Goal: Information Seeking & Learning: Compare options

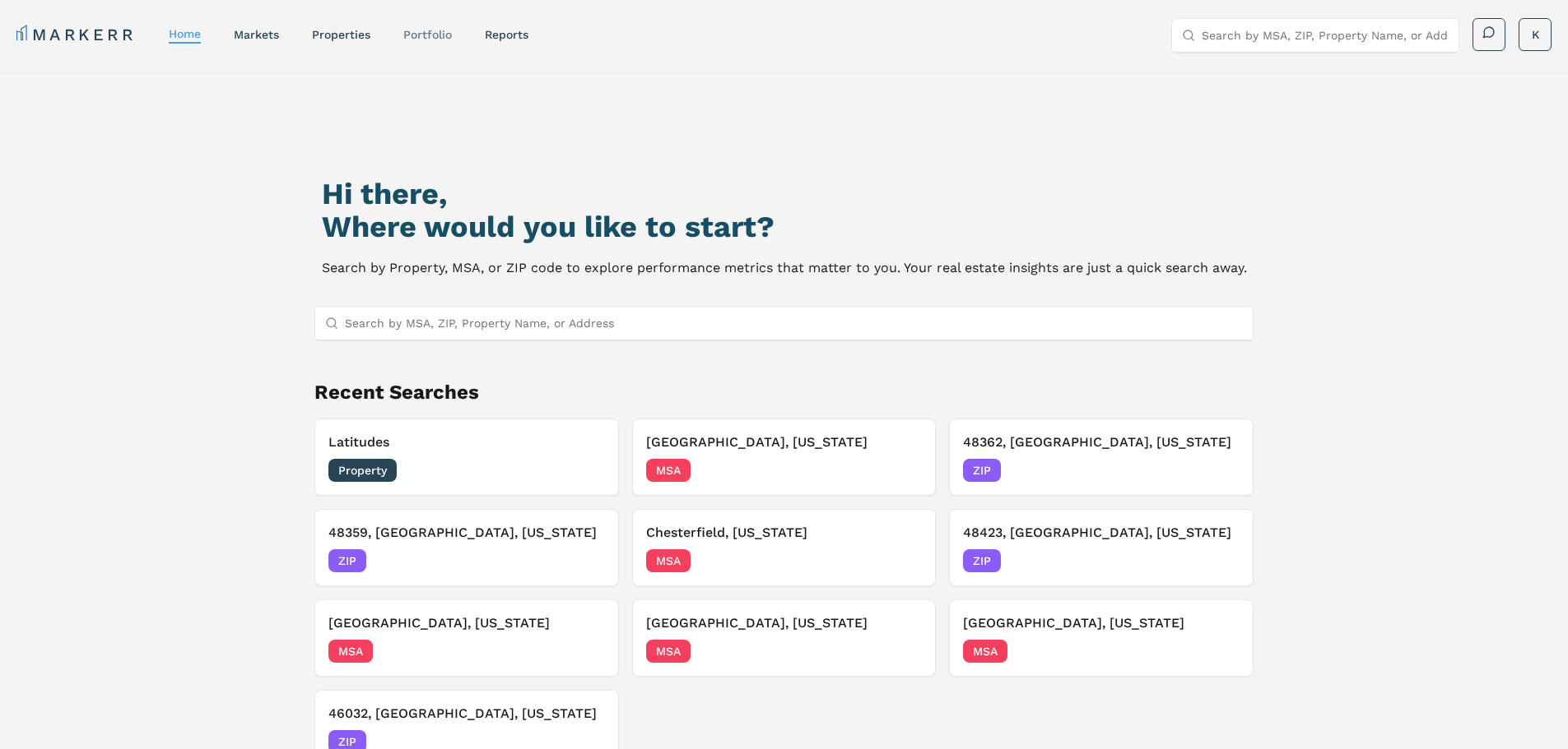
click at [429, 31] on link "Portfolio" at bounding box center [427, 35] width 49 height 13
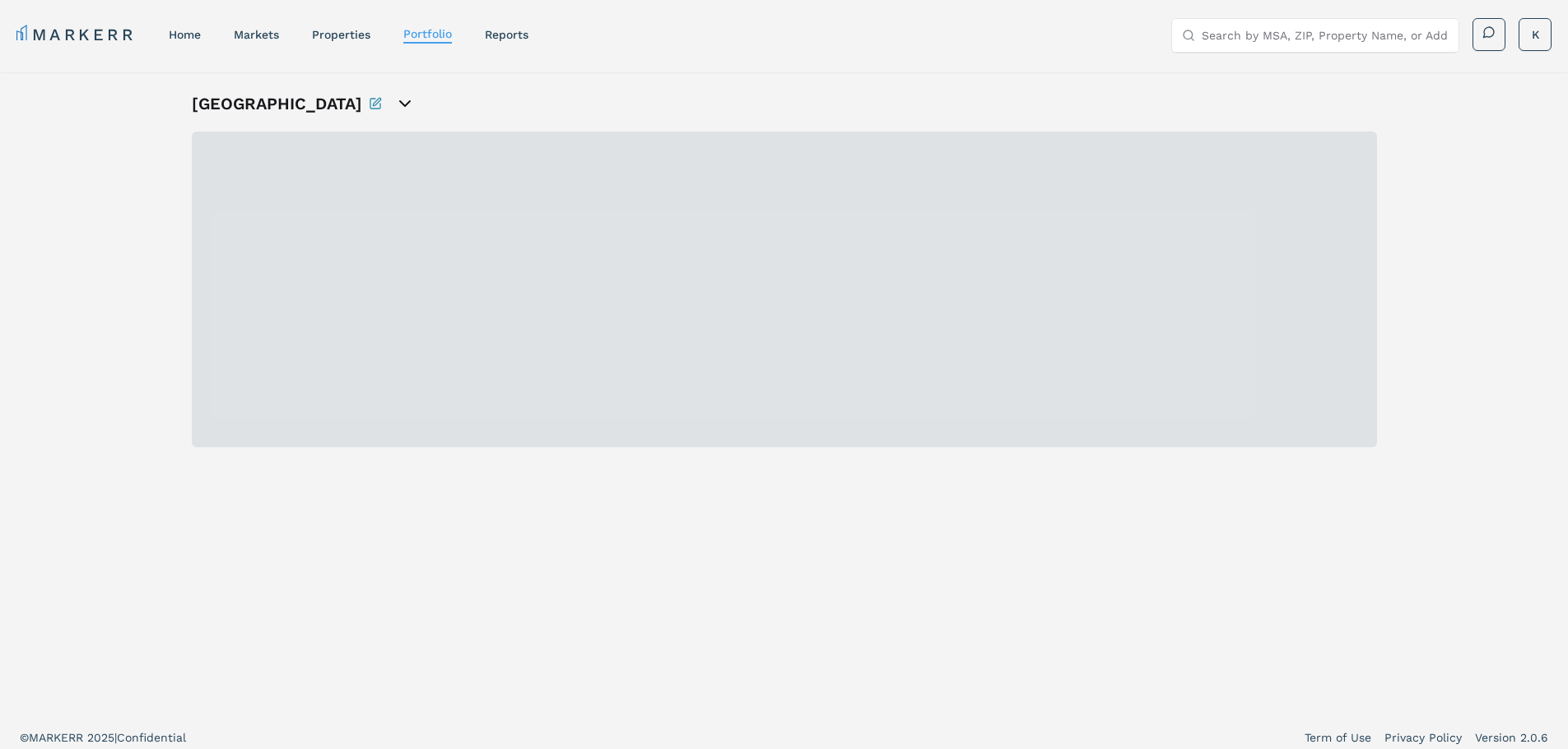
click at [216, 599] on div "[GEOGRAPHIC_DATA]" at bounding box center [784, 395] width 1185 height 604
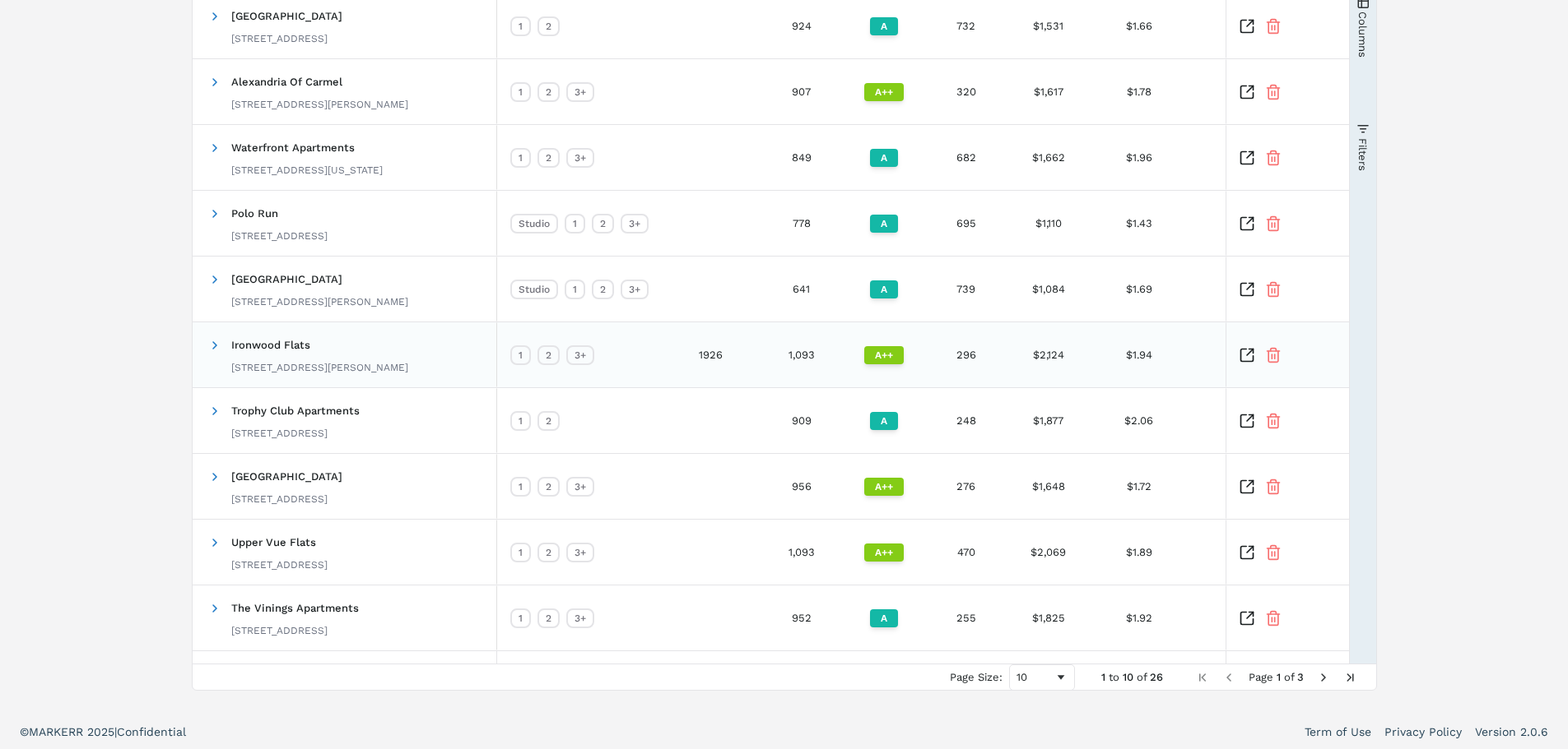
scroll to position [270, 0]
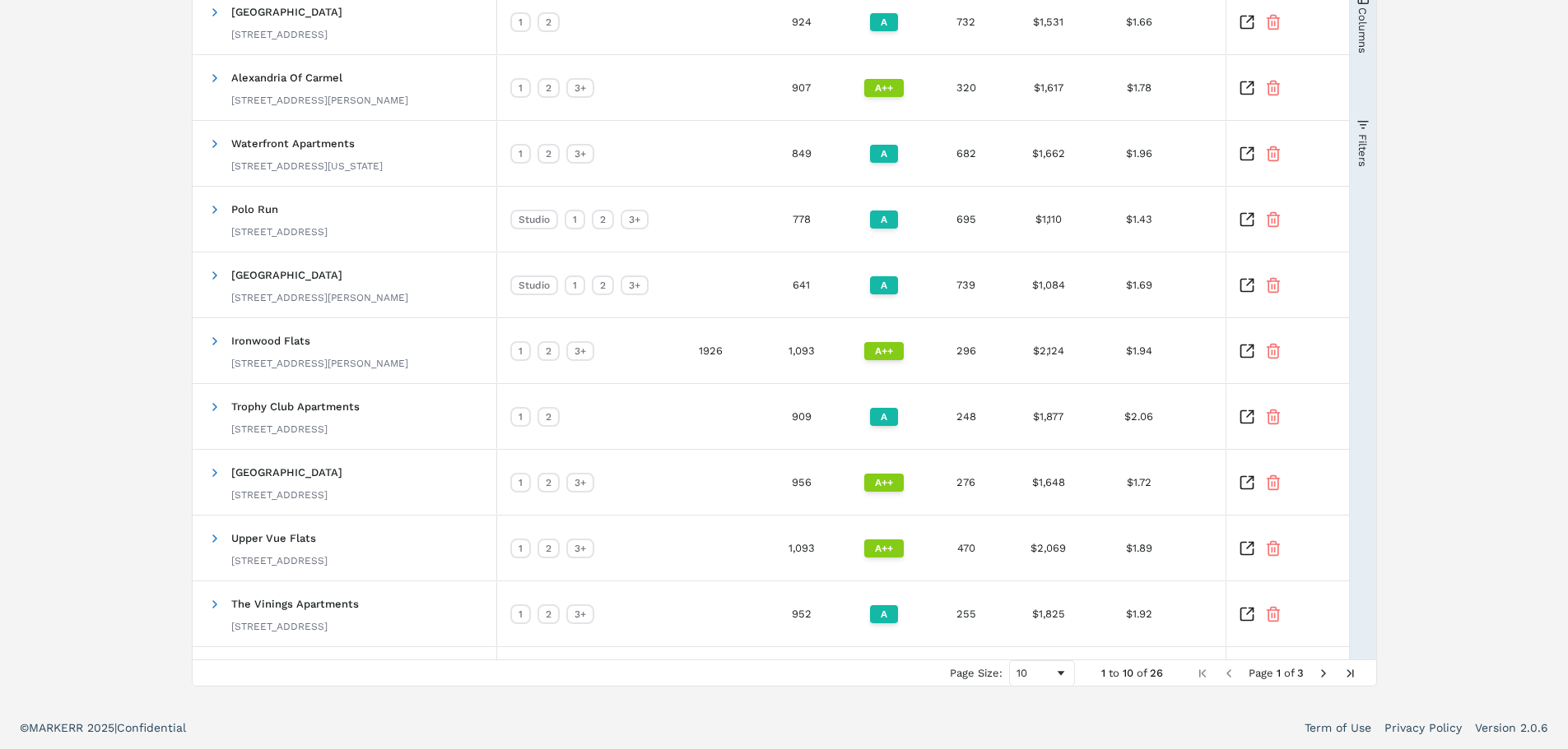
click at [1321, 673] on span "Next Page" at bounding box center [1323, 673] width 13 height 13
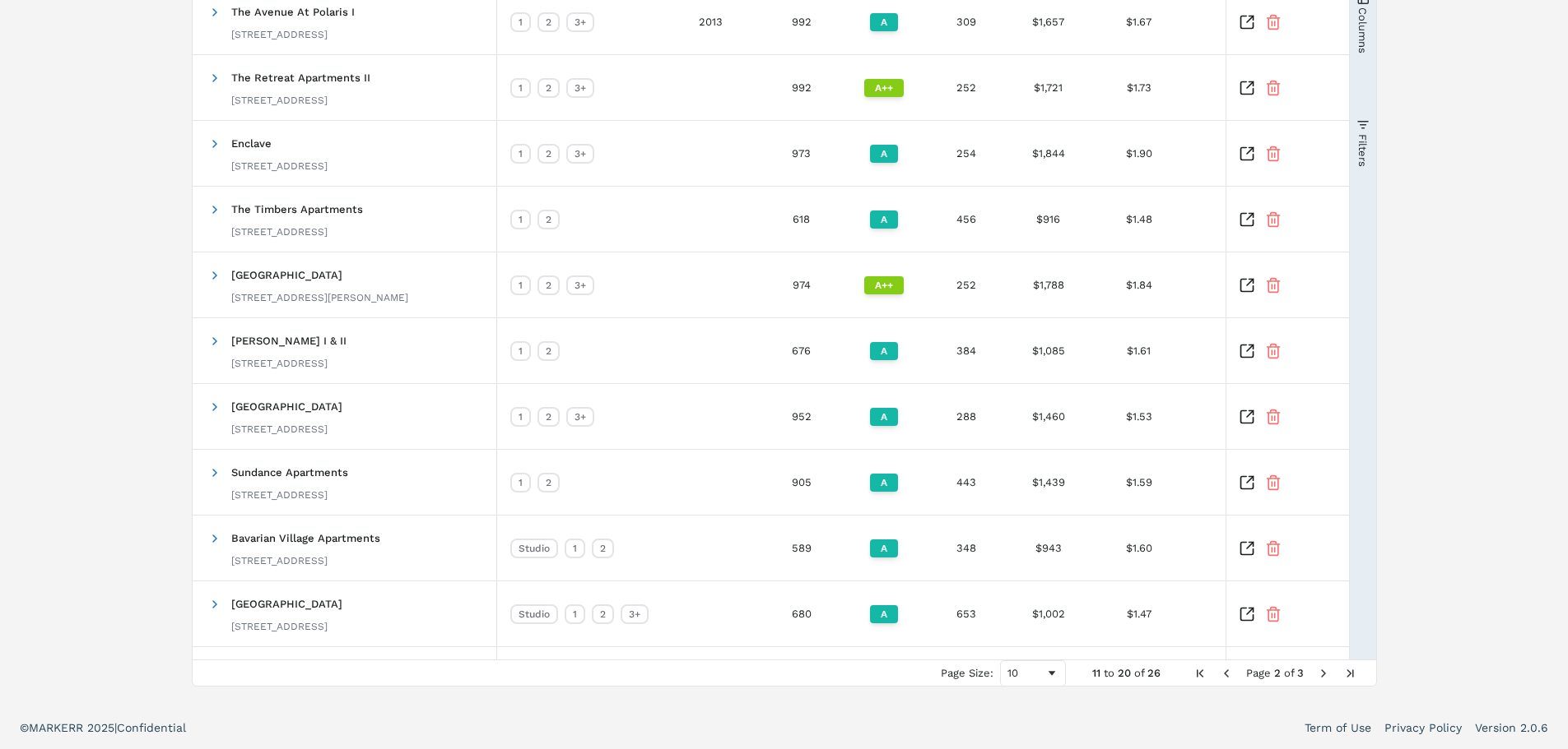
click at [1319, 674] on span "Next Page" at bounding box center [1323, 673] width 13 height 13
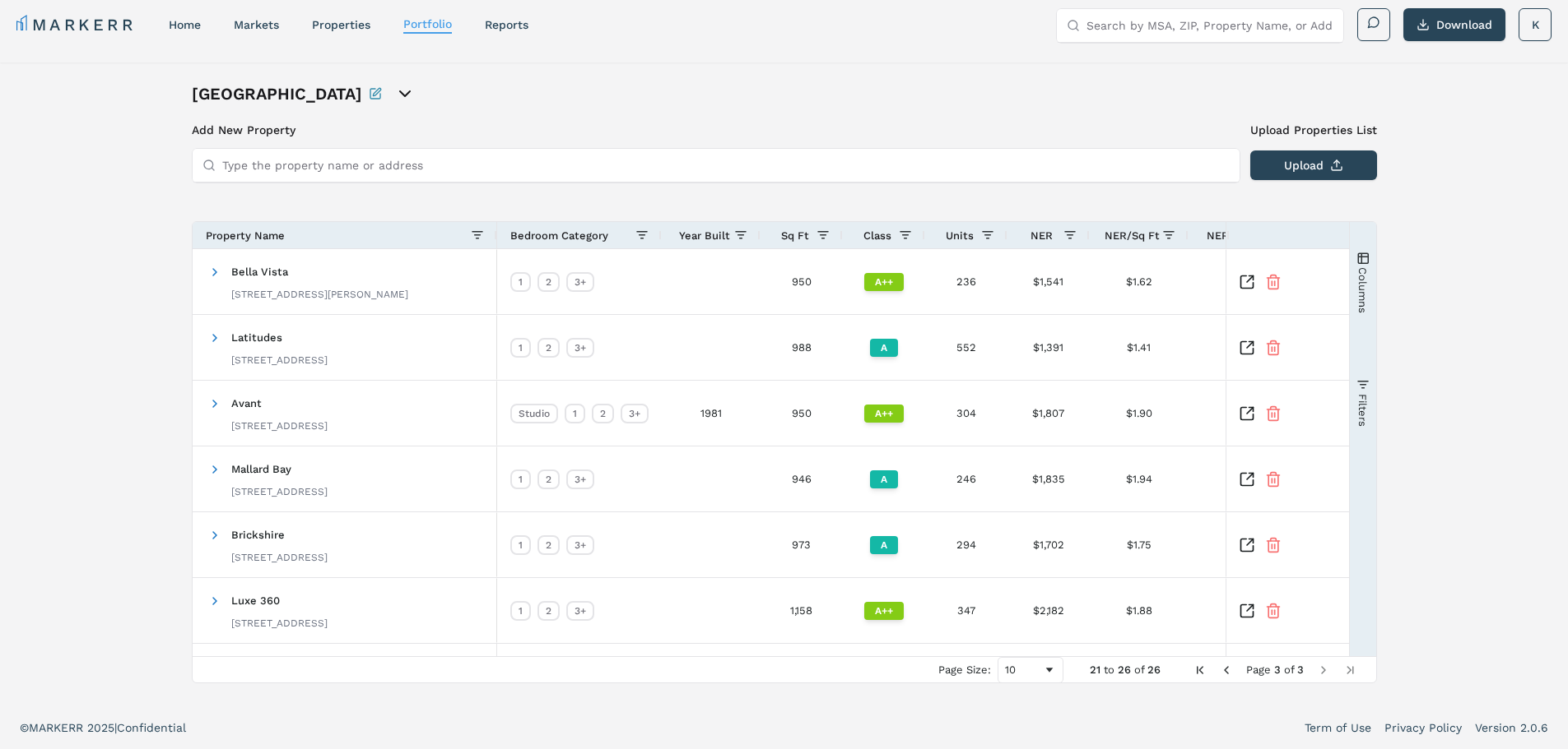
scroll to position [10, 0]
click at [1251, 411] on icon "Inspect Comparable" at bounding box center [1247, 414] width 17 height 17
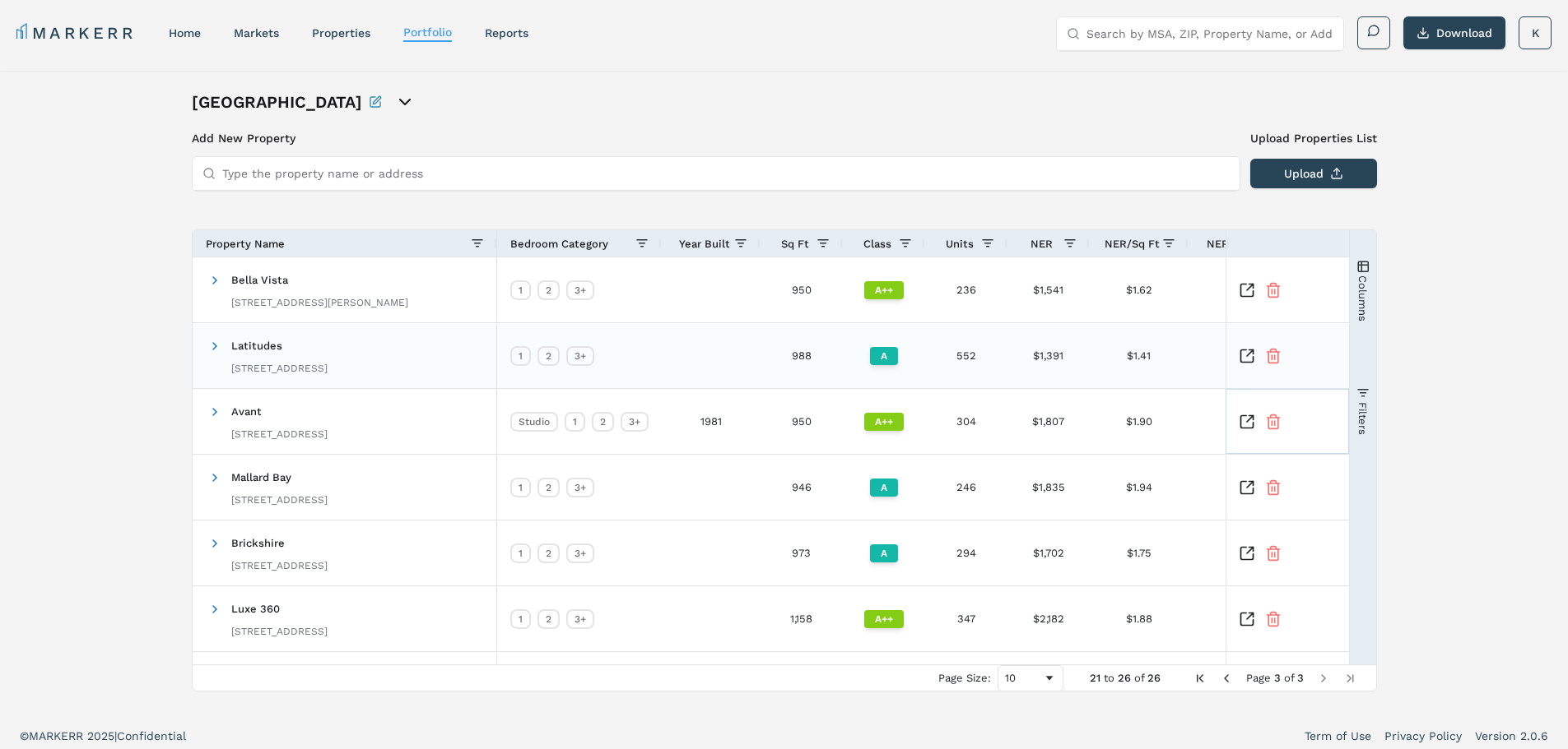
scroll to position [0, 0]
click at [1227, 678] on span "Previous Page" at bounding box center [1226, 680] width 13 height 13
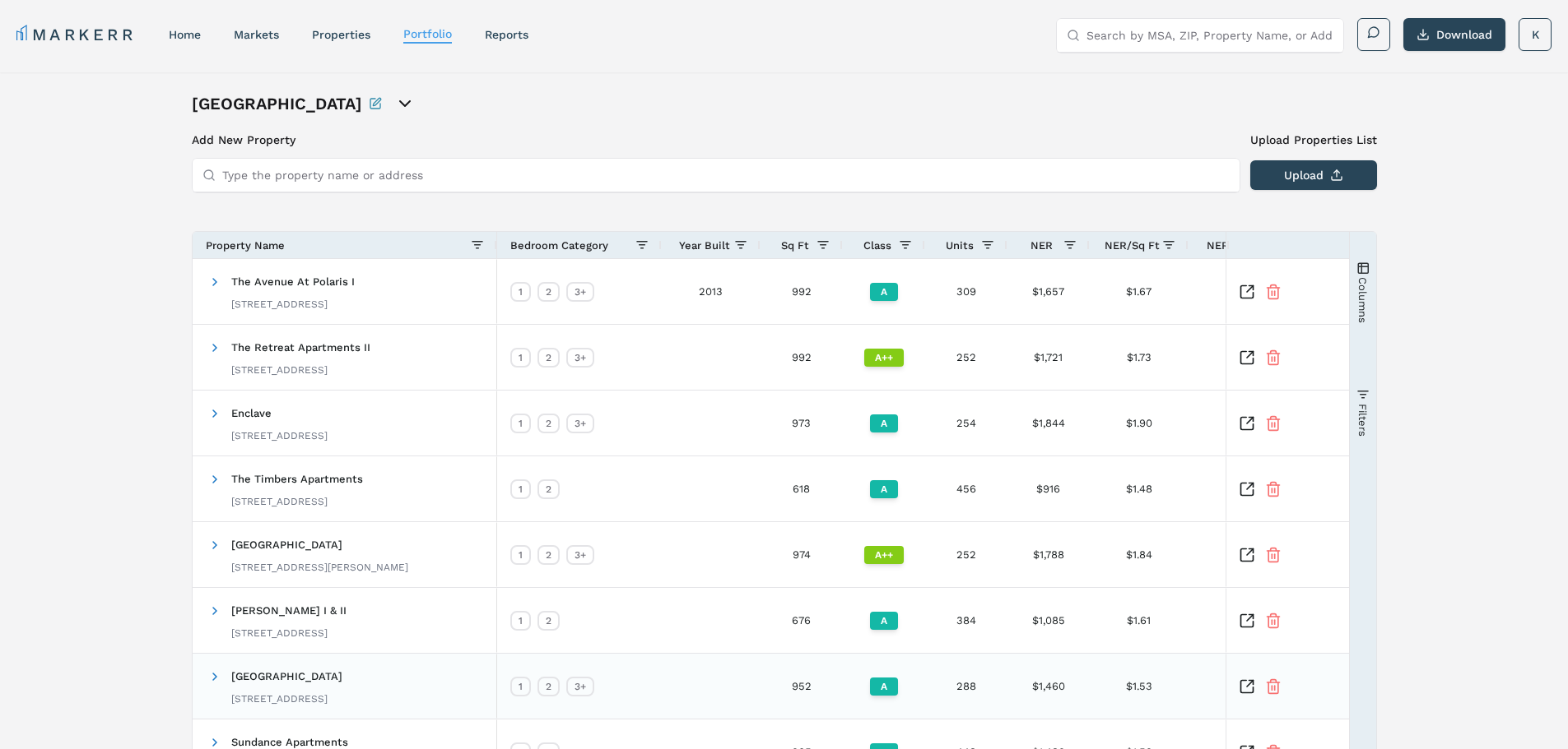
click at [1247, 683] on icon "Inspect Comparable" at bounding box center [1247, 687] width 17 height 17
click at [1247, 688] on icon "Inspect Comparable" at bounding box center [1247, 687] width 17 height 17
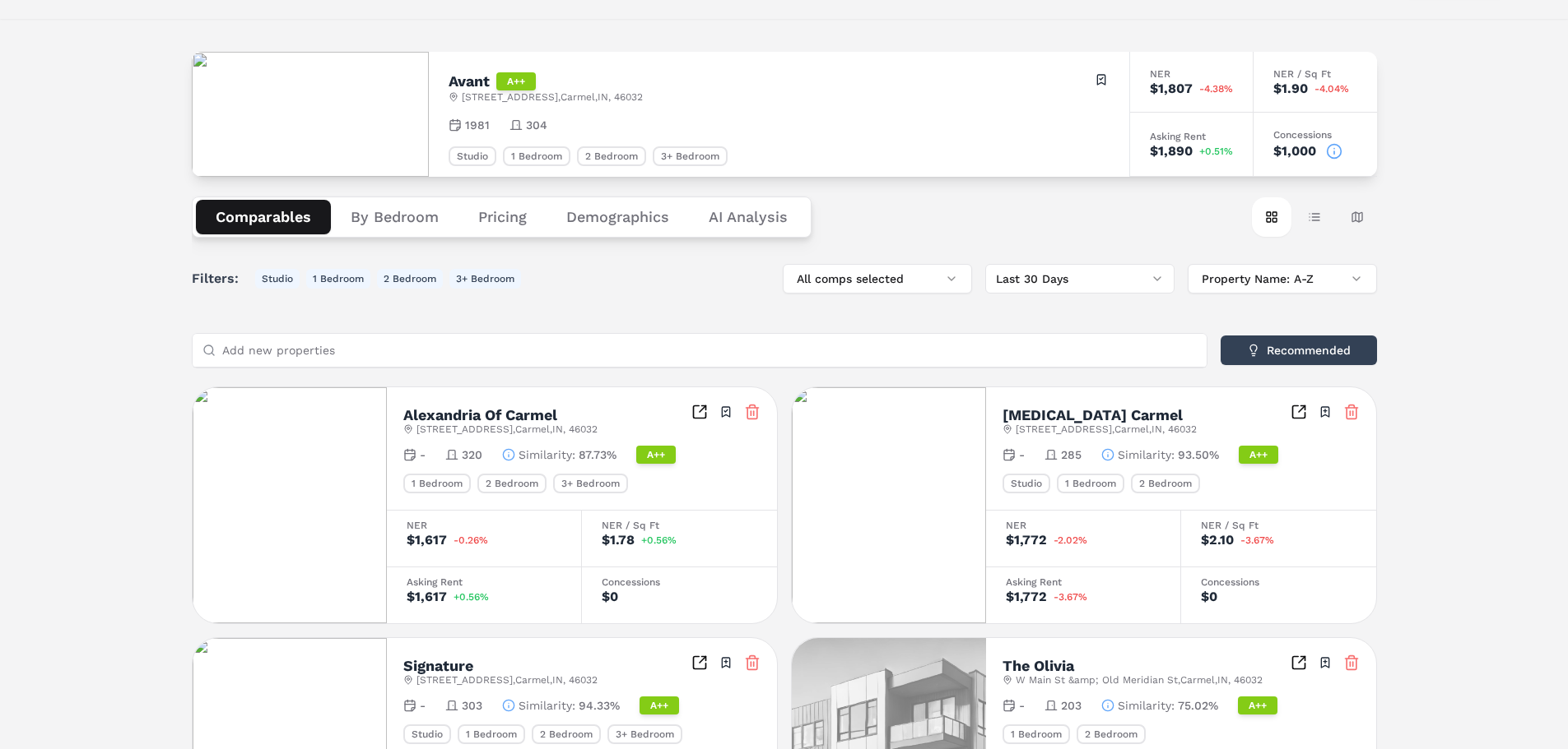
scroll to position [82, 0]
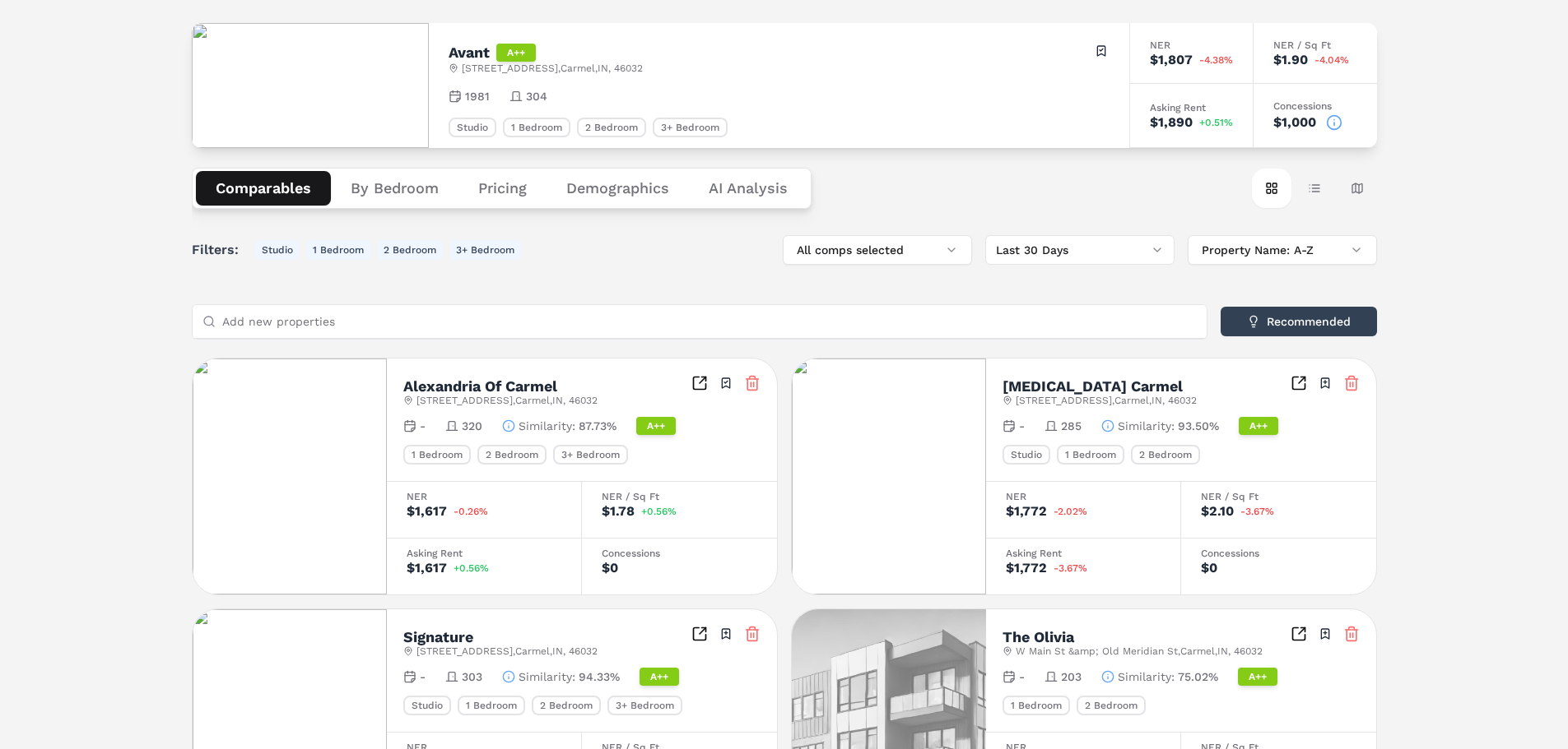
click at [749, 381] on icon at bounding box center [752, 383] width 17 height 17
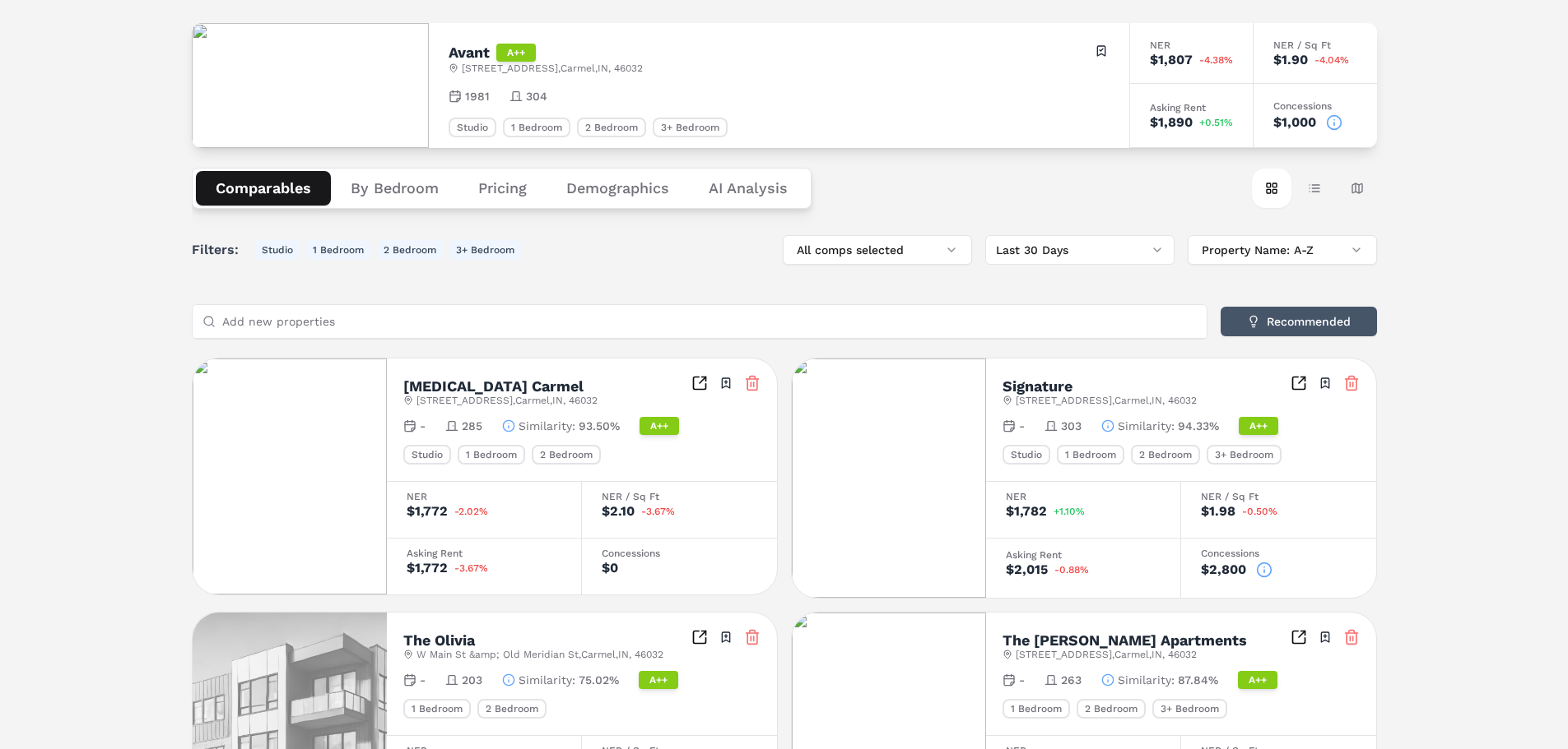
click at [1283, 326] on button "Recommended" at bounding box center [1299, 322] width 157 height 30
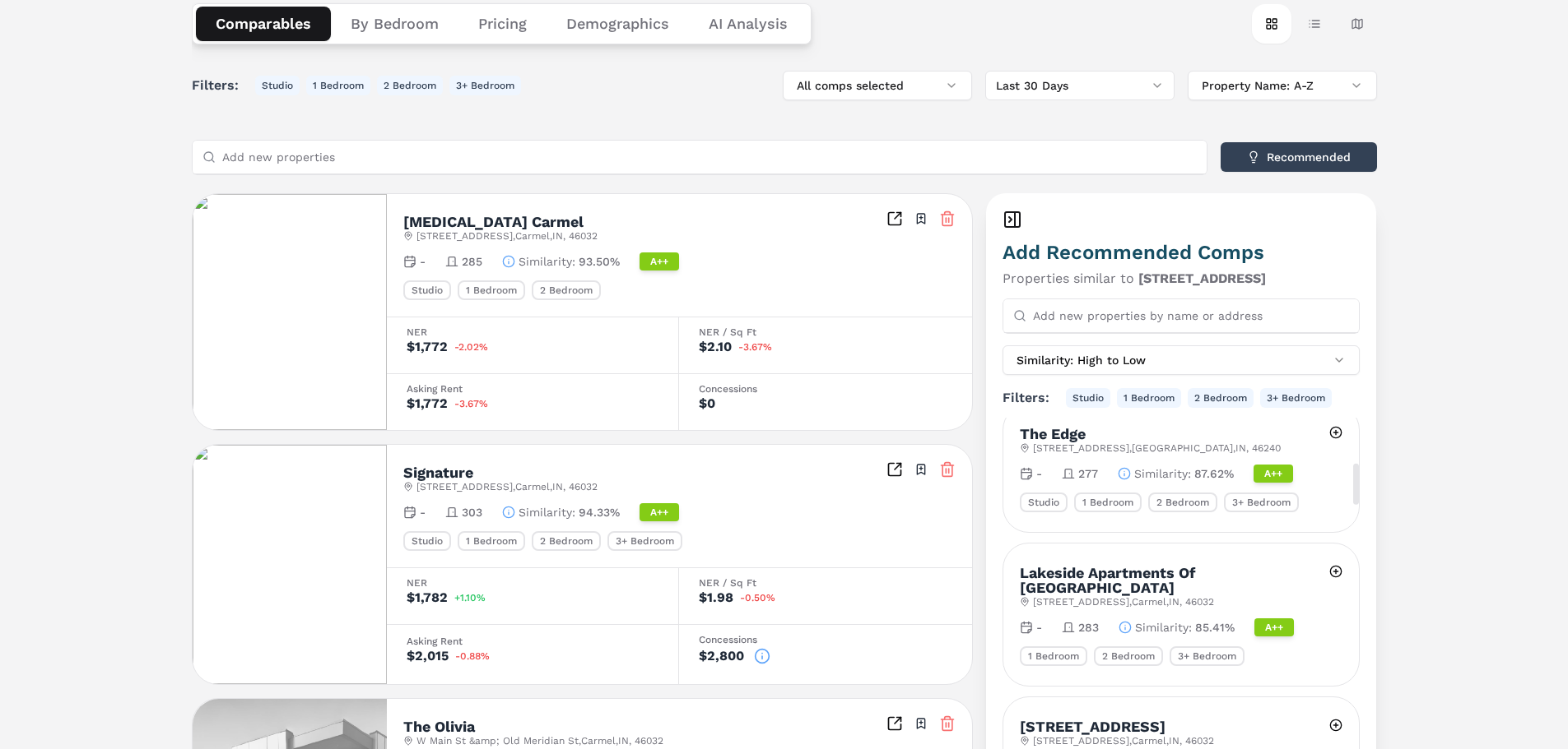
scroll to position [823, 0]
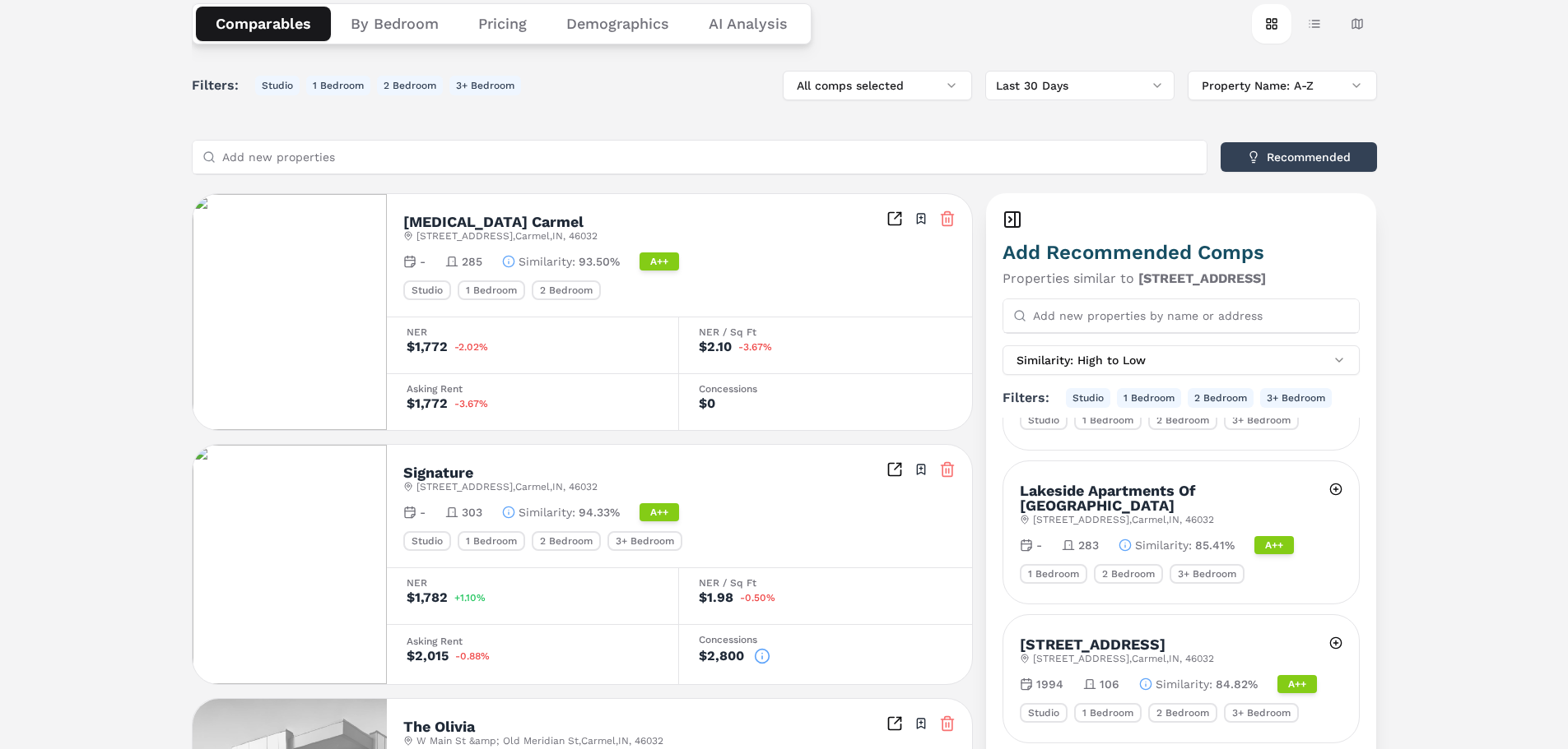
click at [1128, 322] on input "Add new properties by name or address" at bounding box center [1191, 315] width 316 height 33
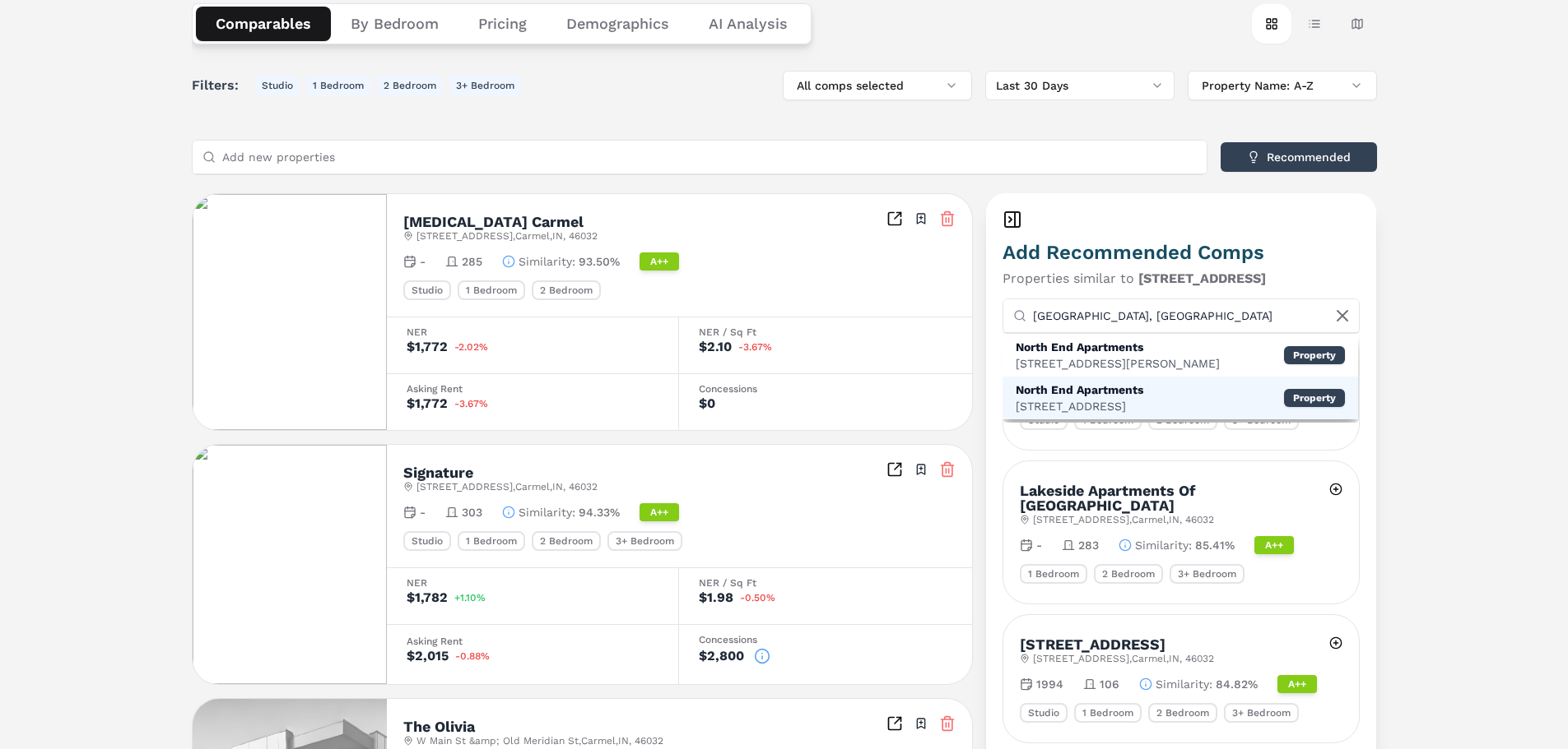
type input "north end, carmel"
click at [1096, 390] on div "North End Apartments" at bounding box center [1079, 390] width 128 height 17
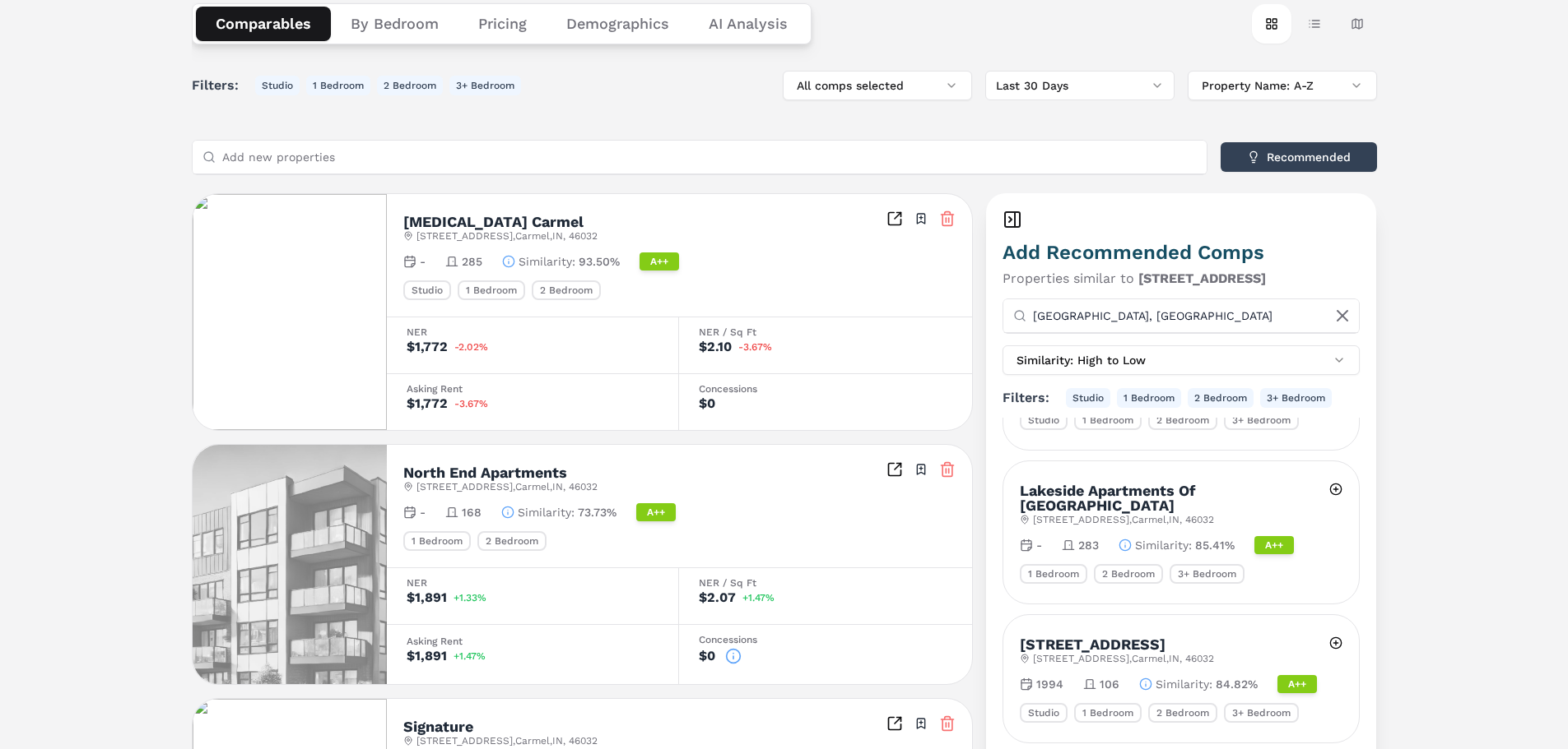
drag, startPoint x: 1148, startPoint y: 315, endPoint x: 1129, endPoint y: 381, distance: 68.7
click at [1003, 324] on div "north end, carmel" at bounding box center [1182, 316] width 357 height 34
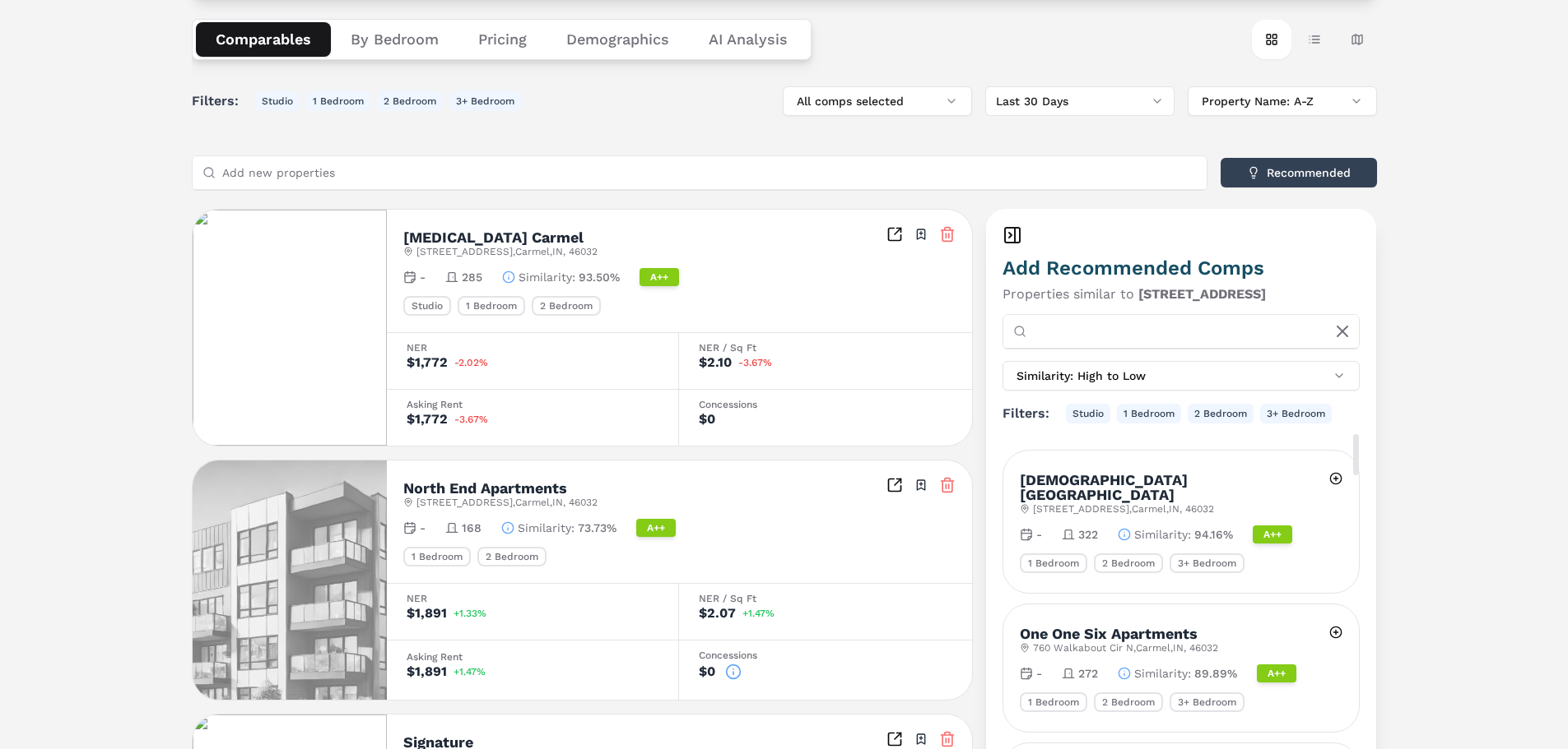
scroll to position [41, 0]
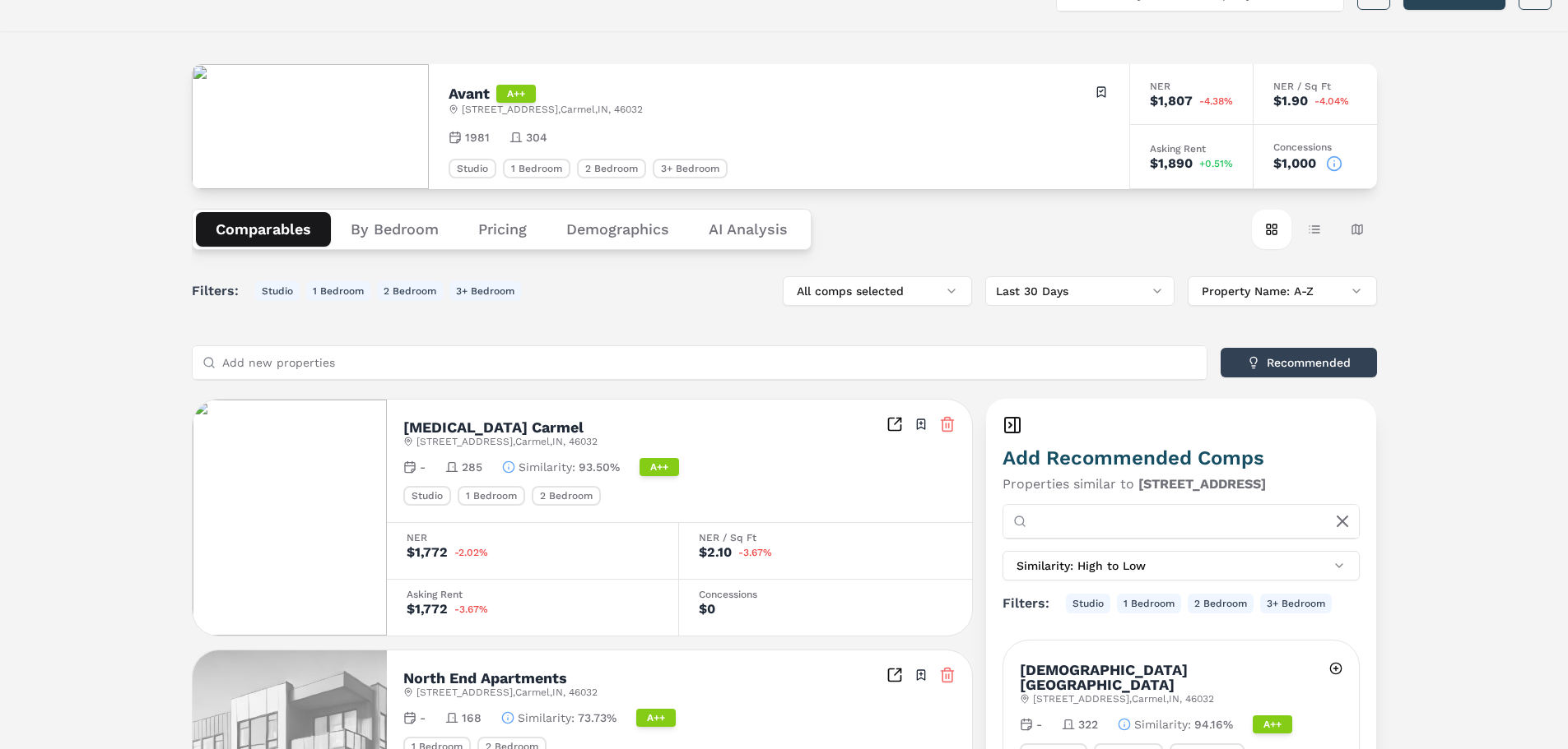
click at [1057, 524] on input "Add new properties by name or address" at bounding box center [1191, 520] width 316 height 33
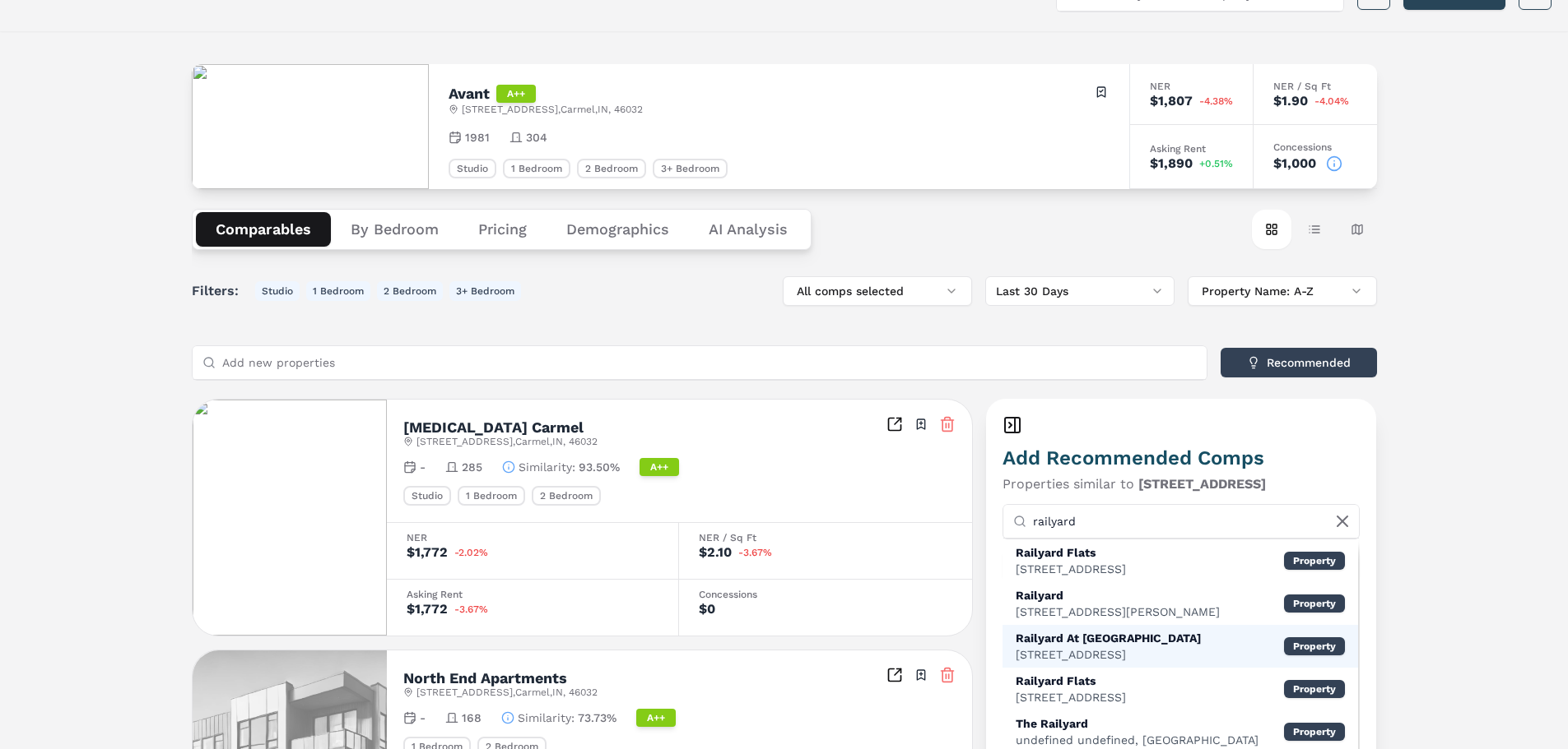
type input "railyard"
click at [1110, 644] on div "Railyard At Midtown" at bounding box center [1108, 638] width 185 height 17
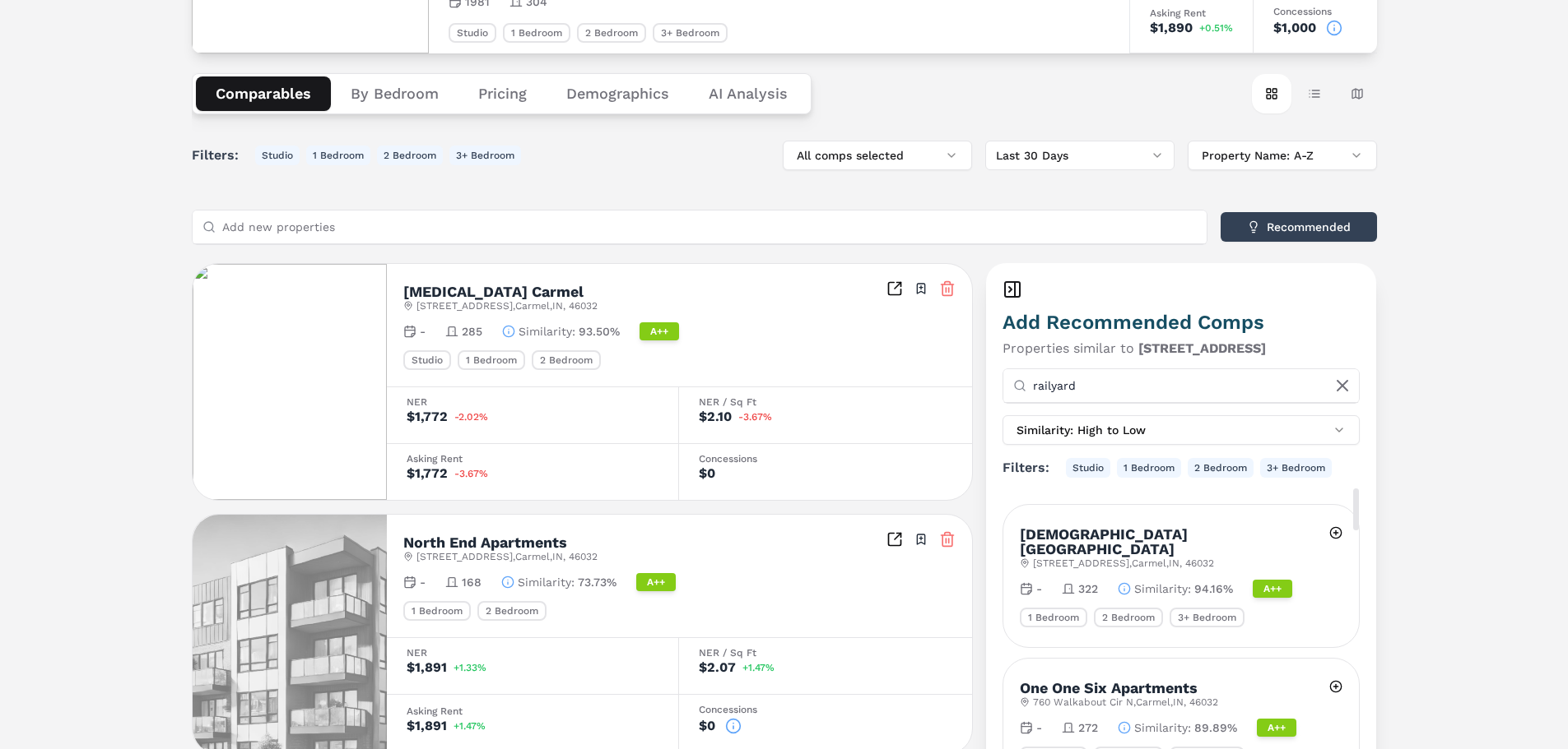
scroll to position [0, 0]
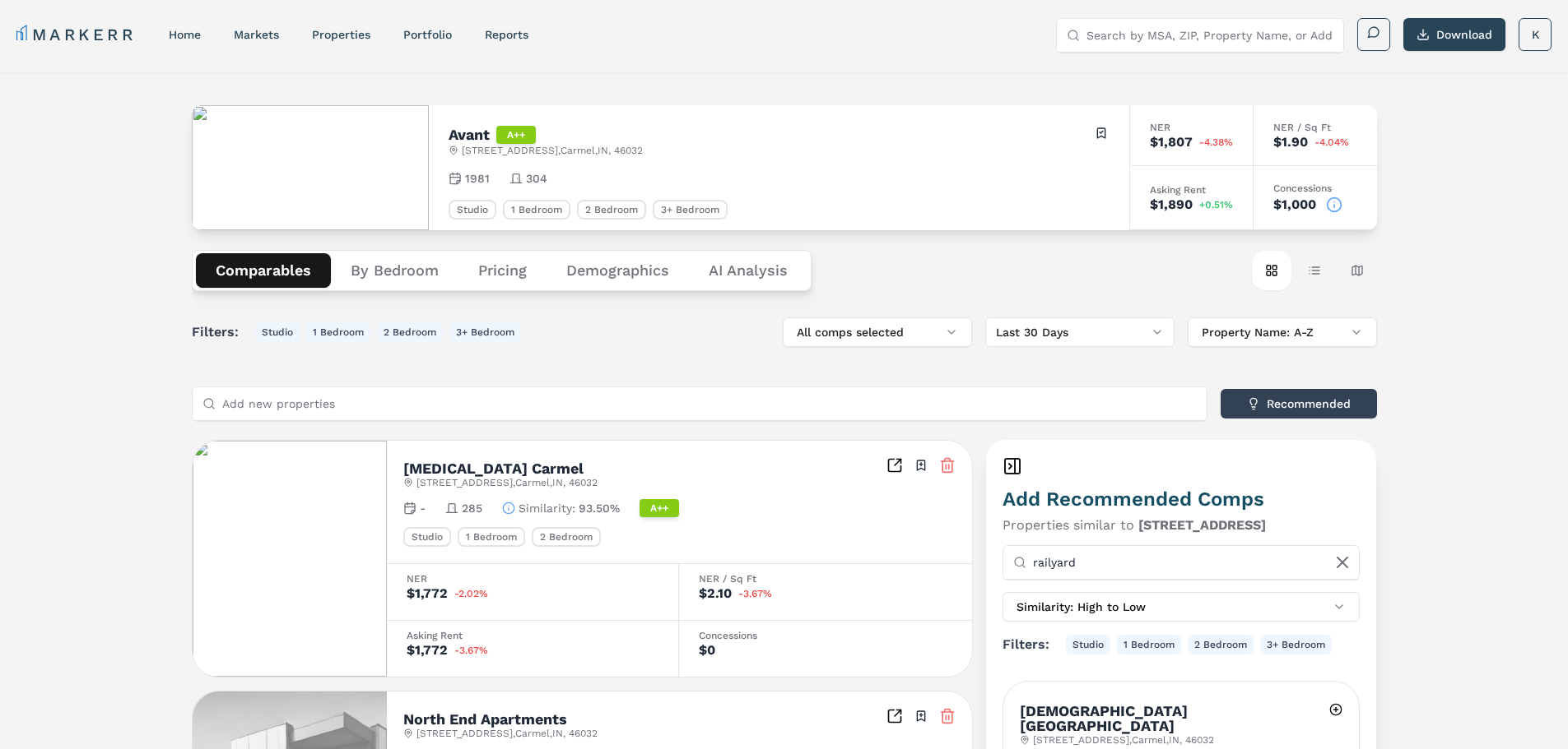
click at [1015, 468] on icon at bounding box center [1015, 466] width 0 height 15
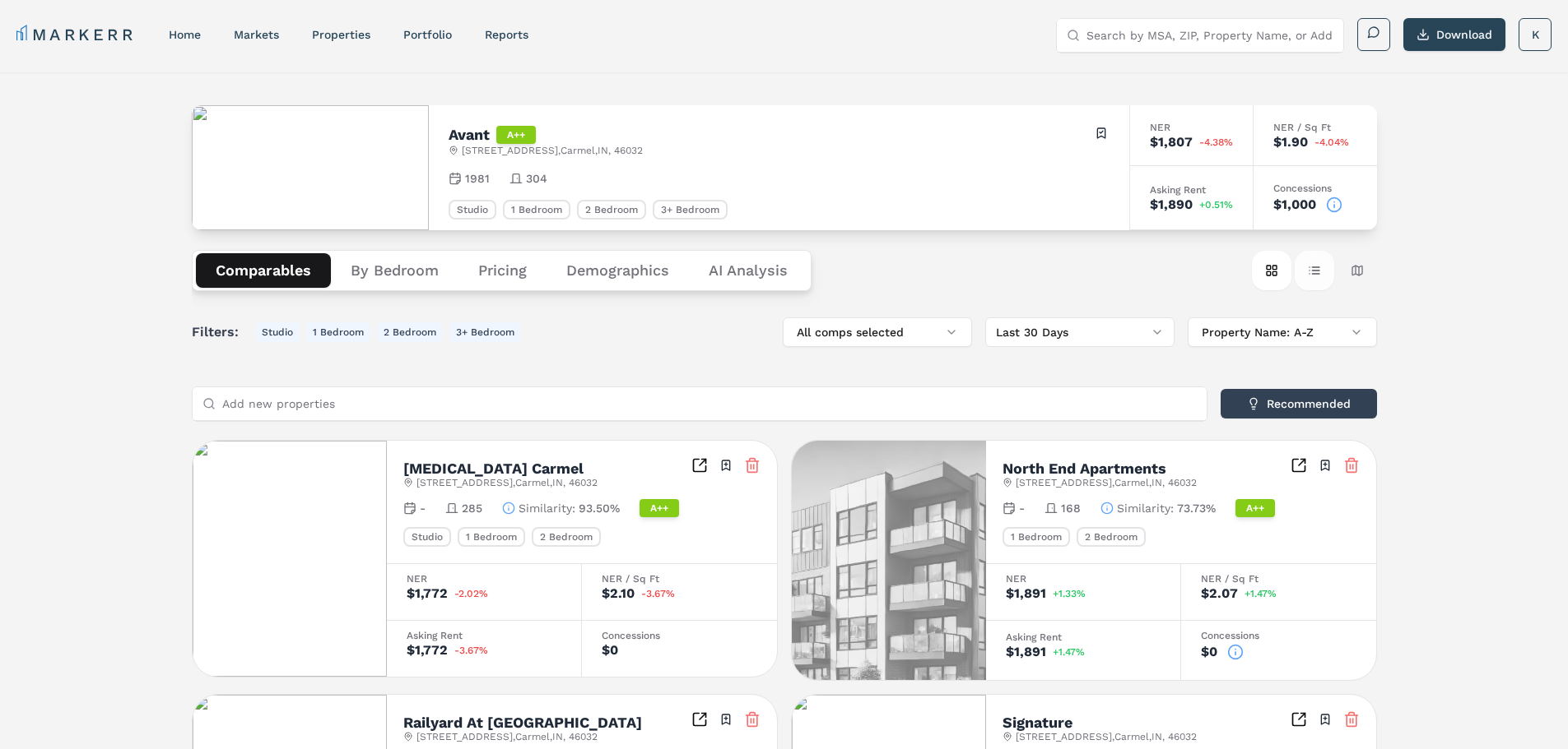
click at [1310, 269] on button "Table view" at bounding box center [1314, 270] width 39 height 39
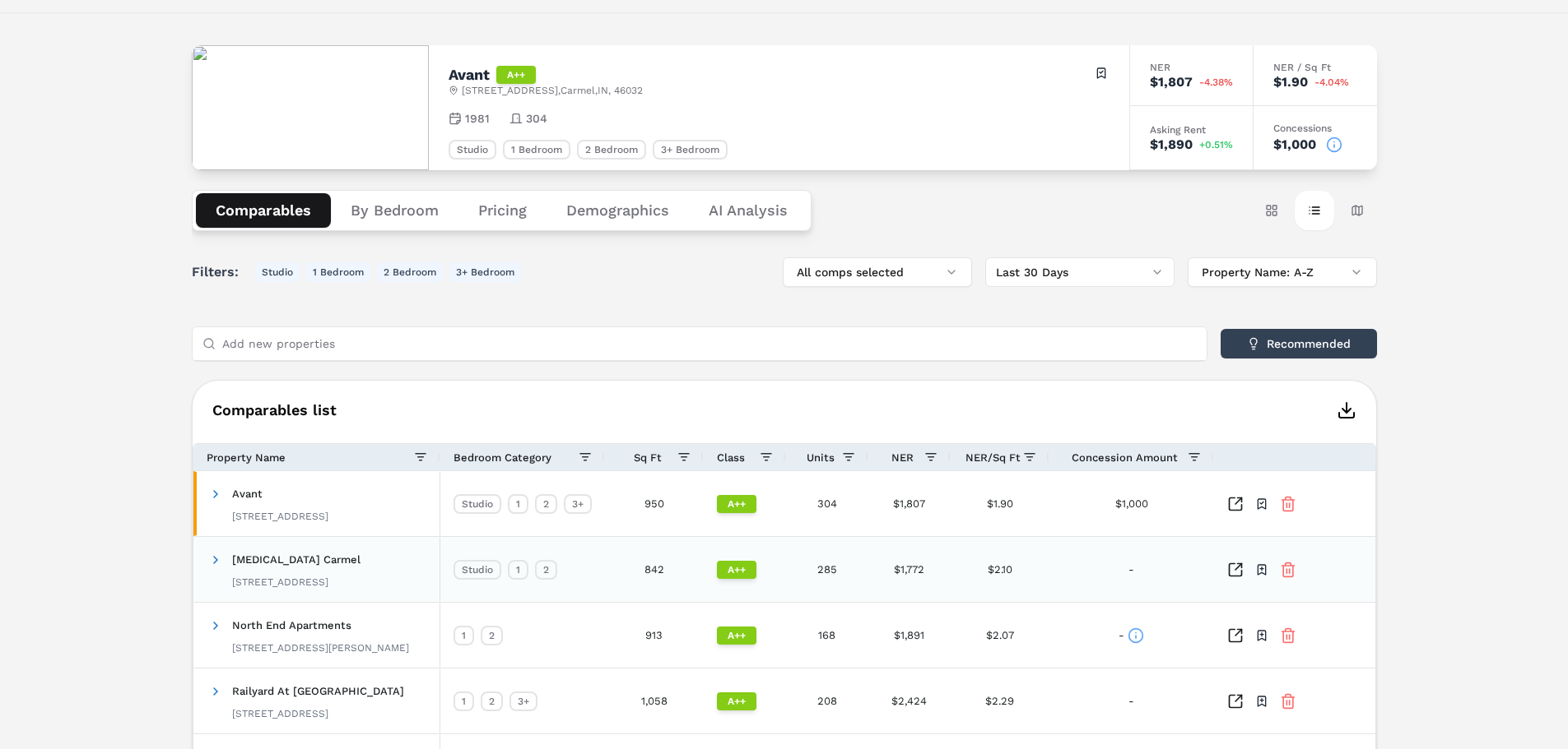
scroll to position [82, 0]
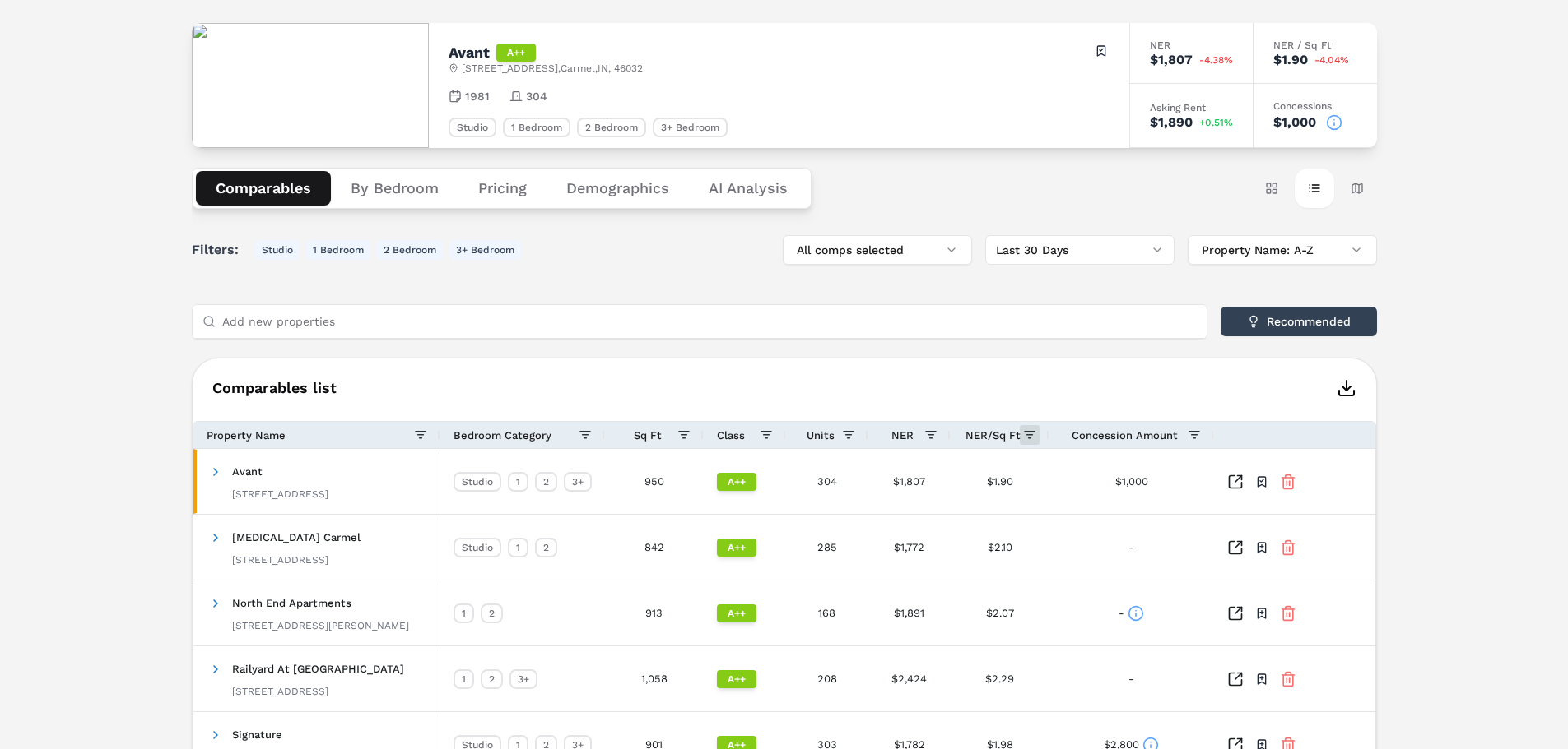
click at [1023, 430] on span at bounding box center [1029, 435] width 13 height 13
click at [1245, 393] on h6 "Comparables list" at bounding box center [784, 388] width 1183 height 20
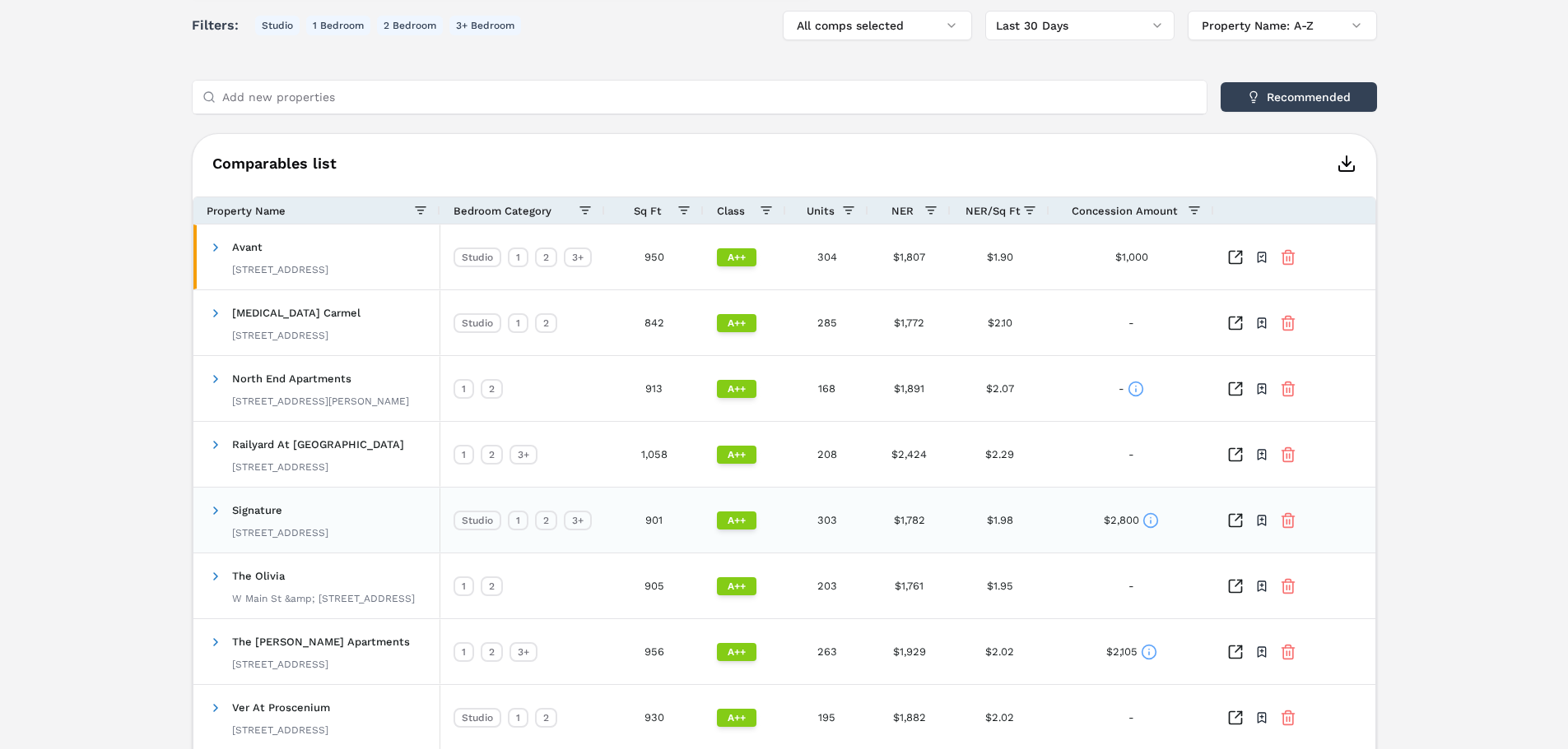
scroll to position [329, 0]
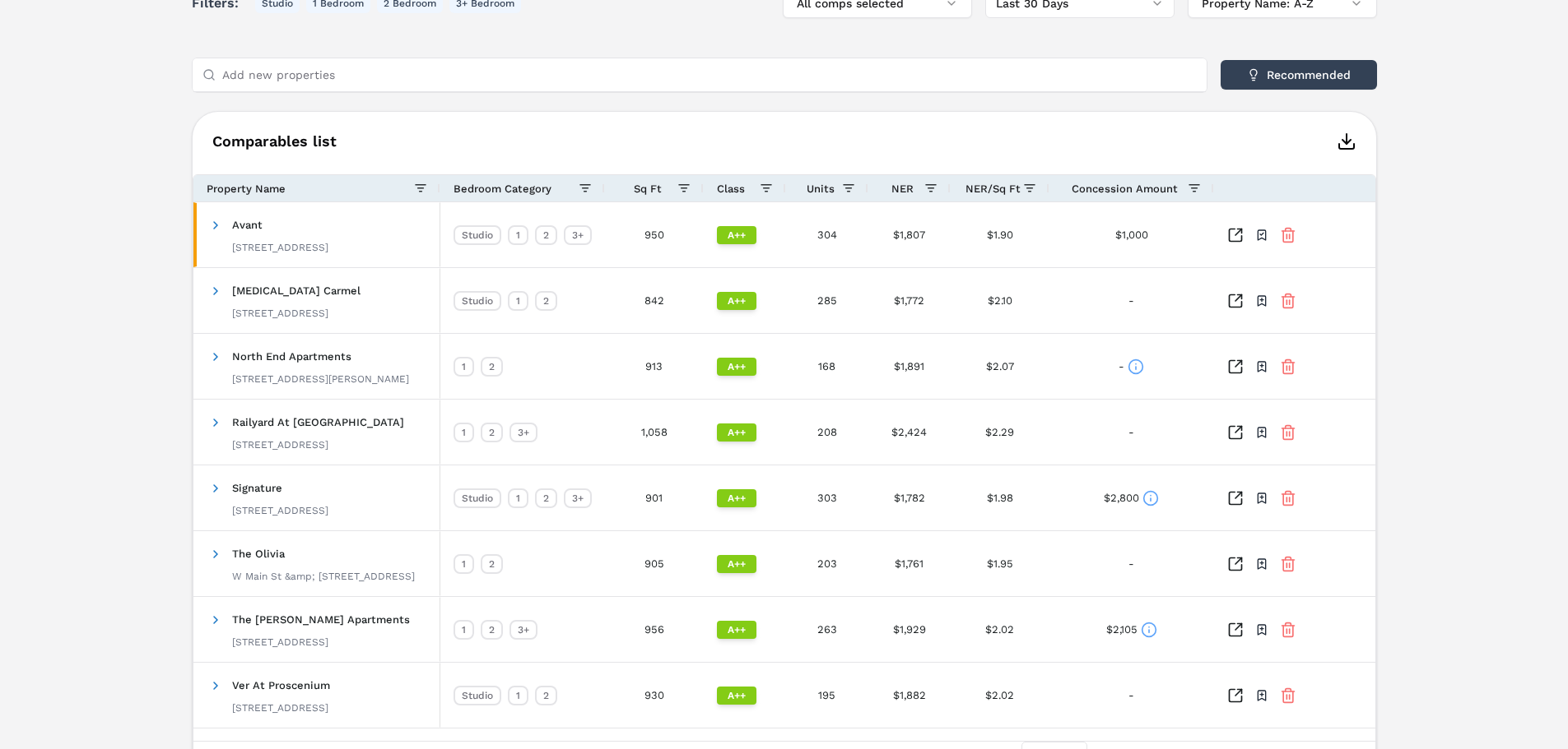
click at [1351, 140] on polyline "button" at bounding box center [1346, 142] width 8 height 4
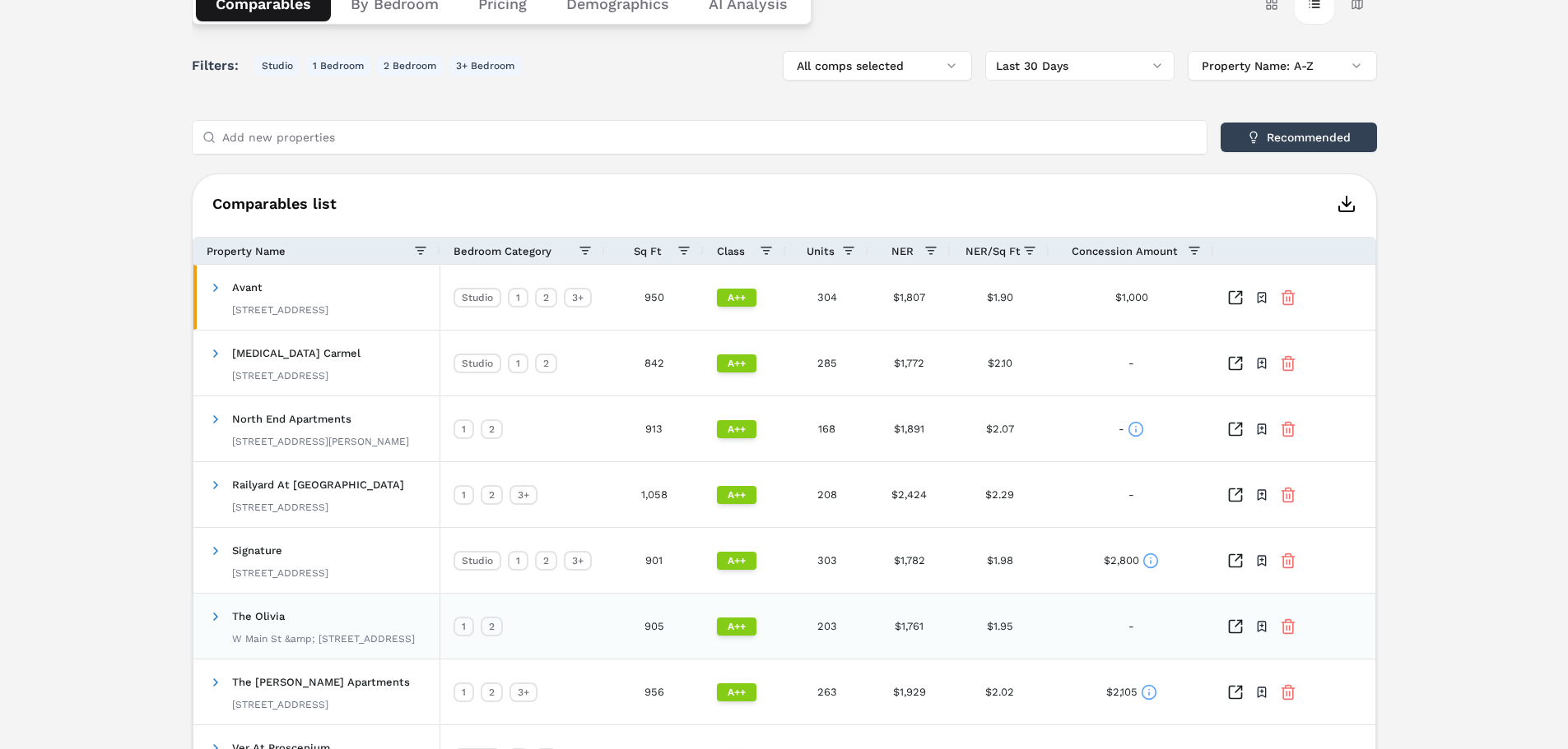
scroll to position [260, 0]
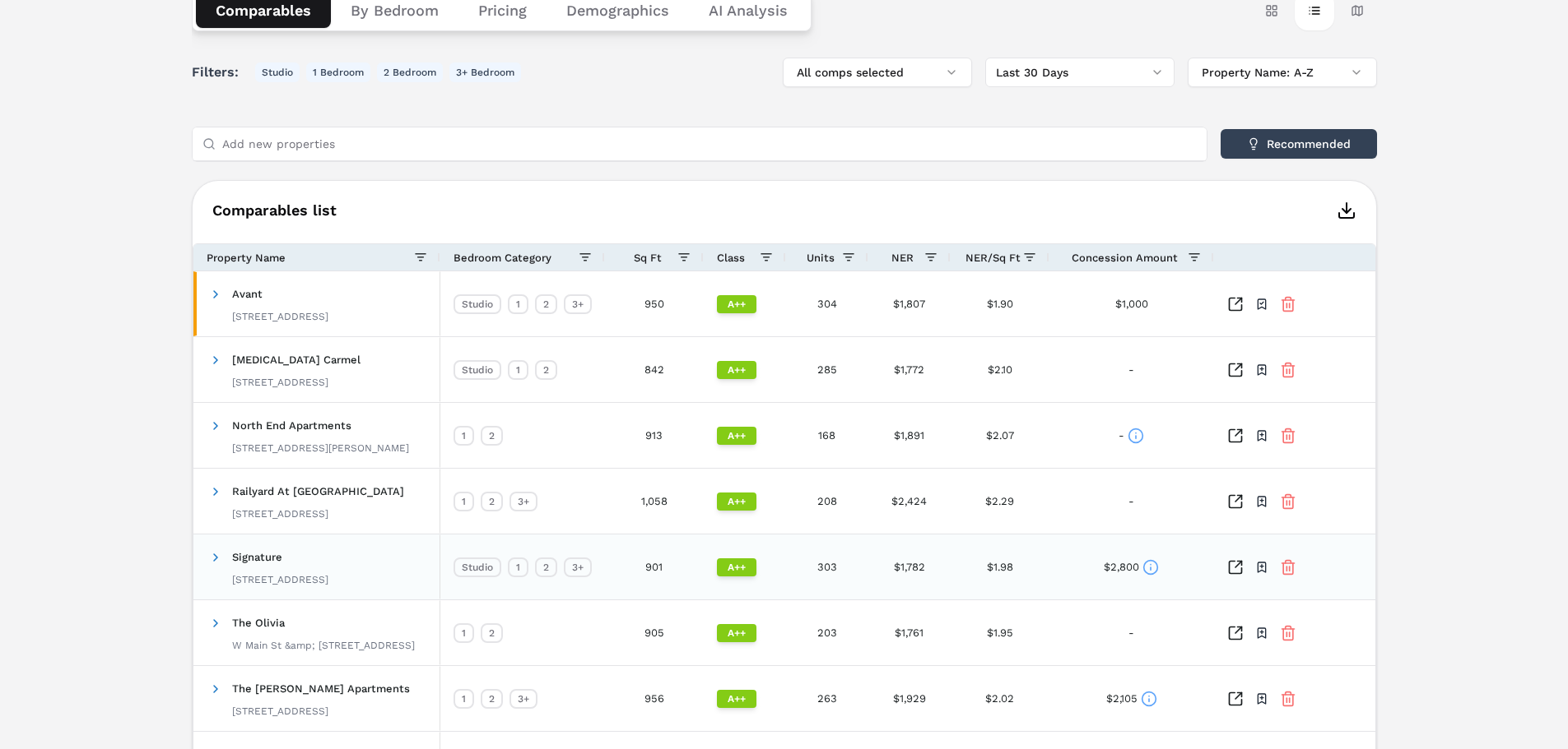
click at [1151, 567] on icon at bounding box center [1151, 568] width 0 height 3
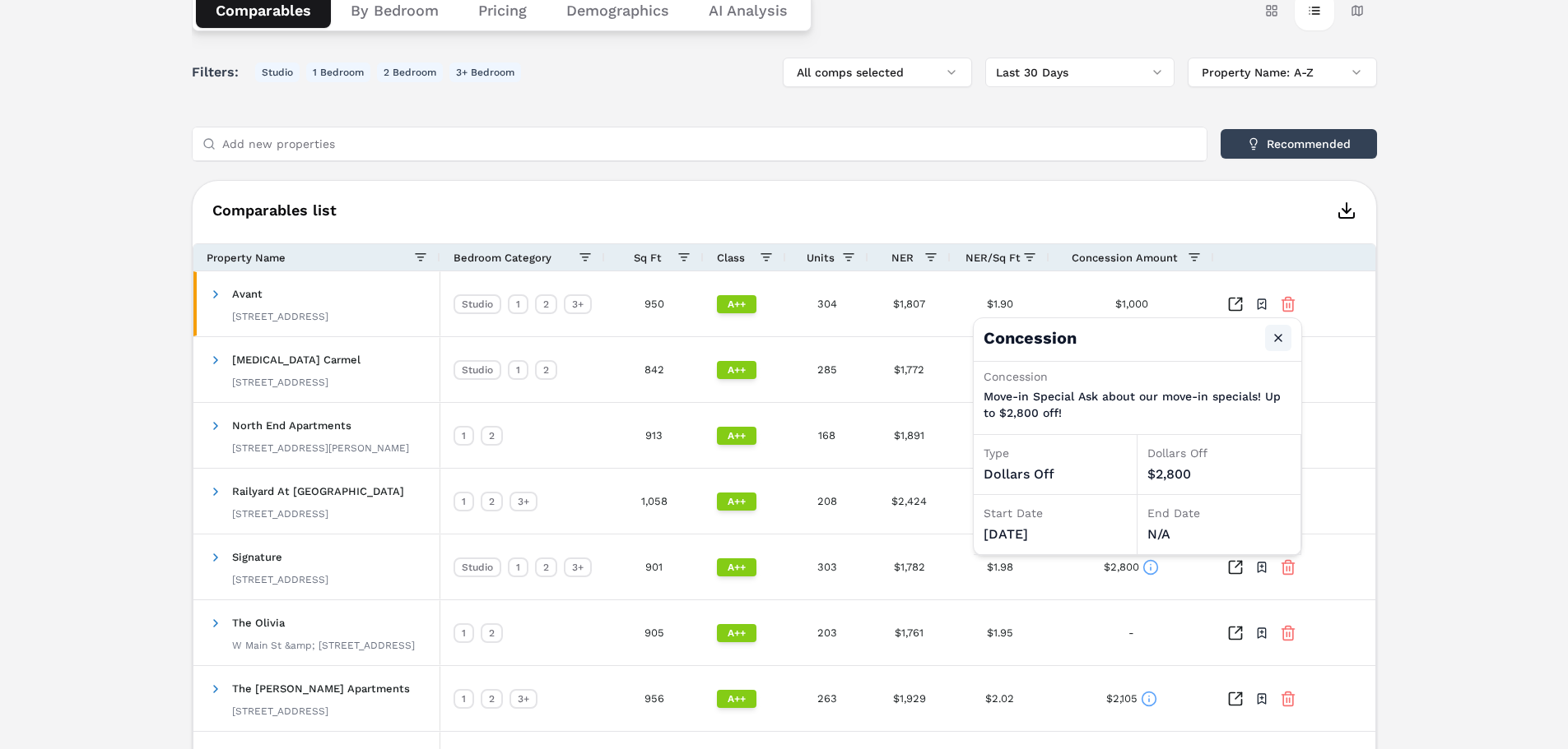
click at [1279, 336] on button "Close" at bounding box center [1278, 338] width 26 height 26
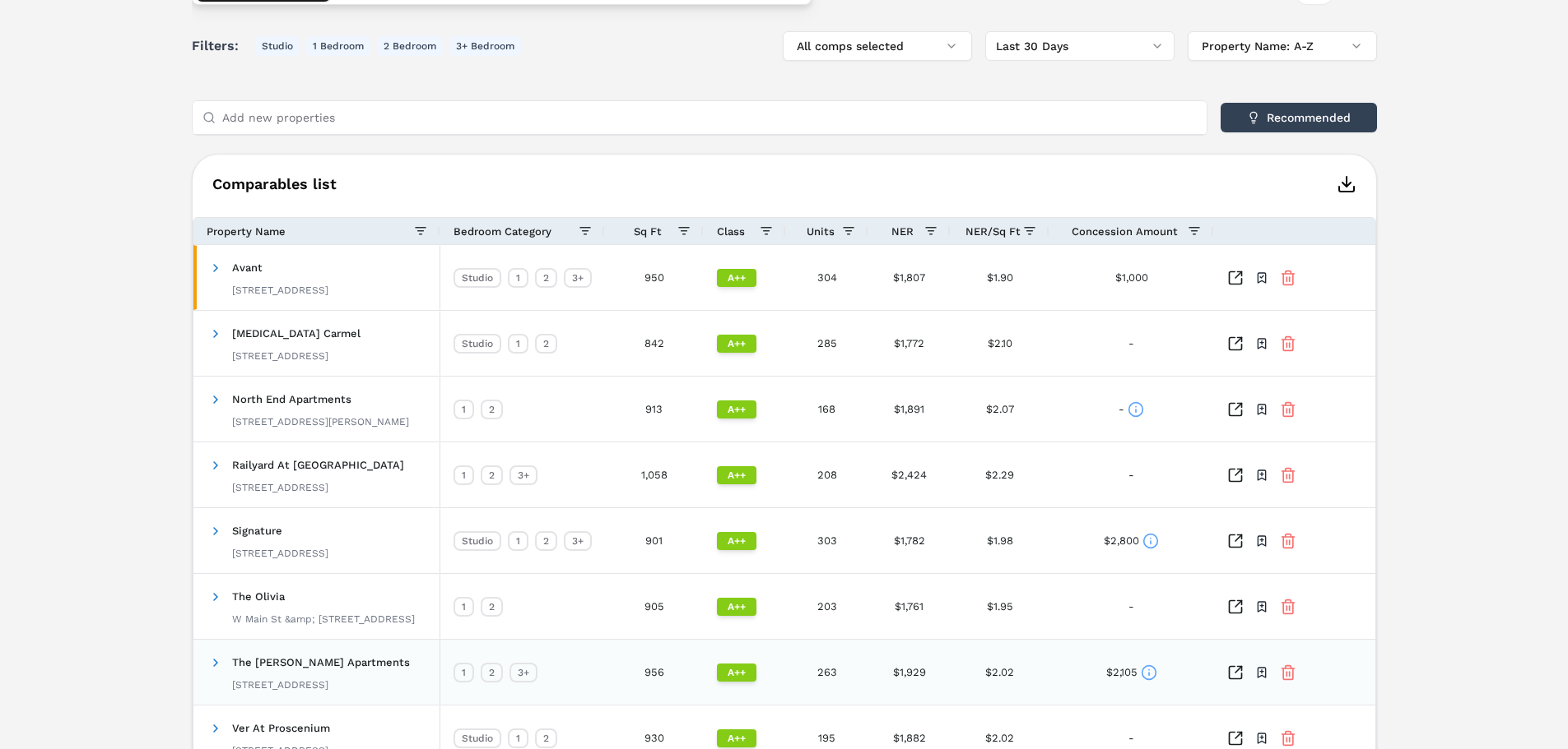
scroll to position [95, 0]
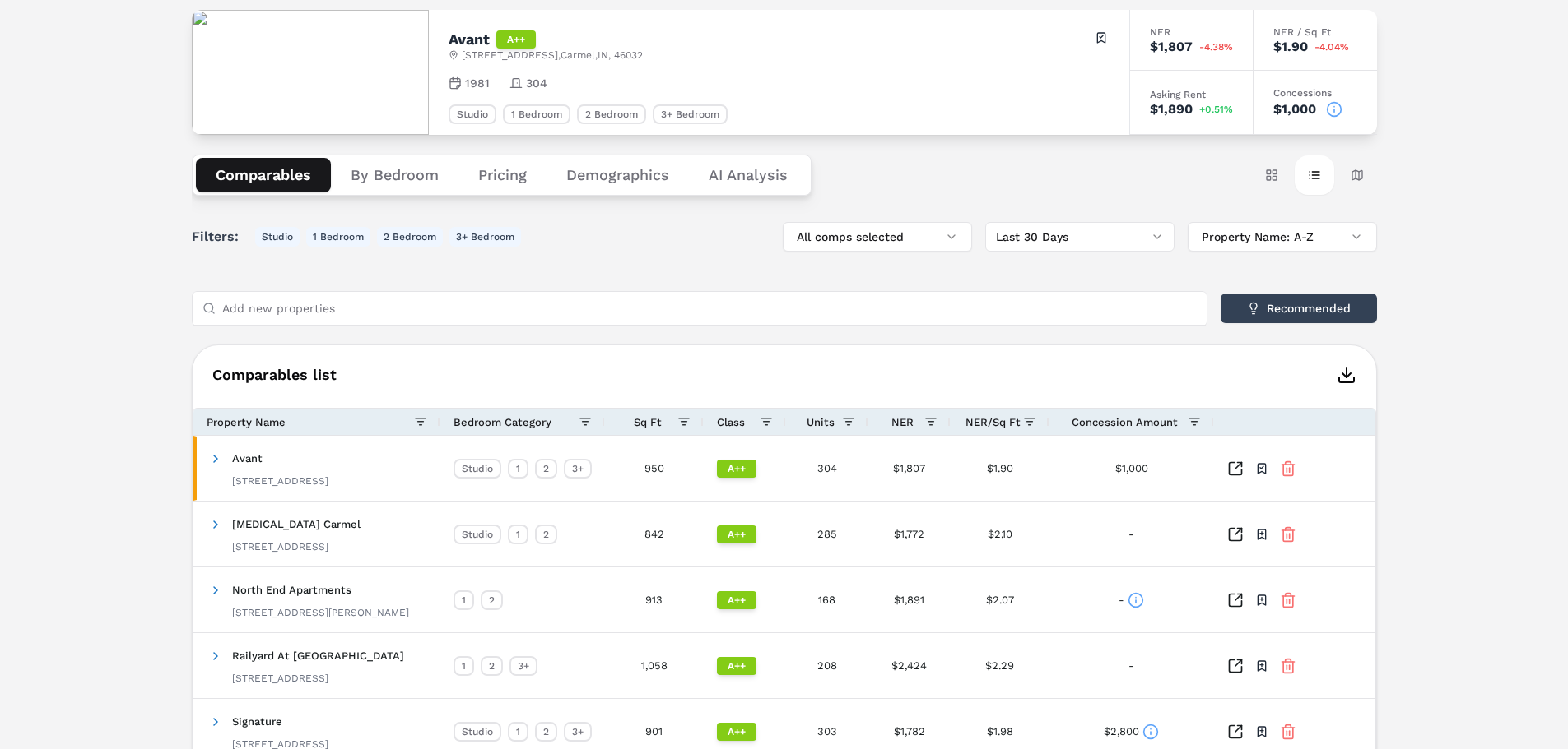
click at [385, 177] on button "By Bedroom" at bounding box center [394, 174] width 128 height 35
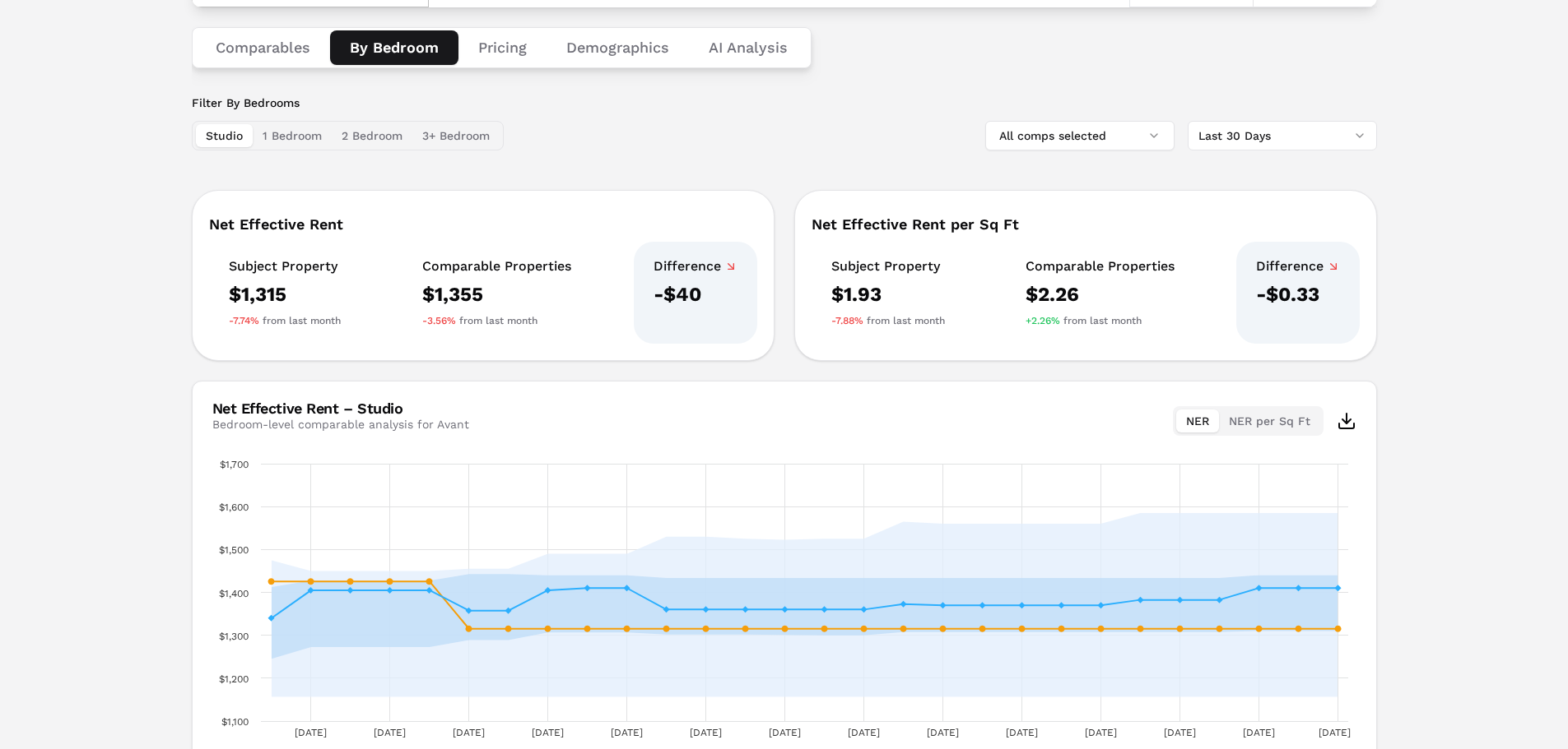
scroll to position [0, 0]
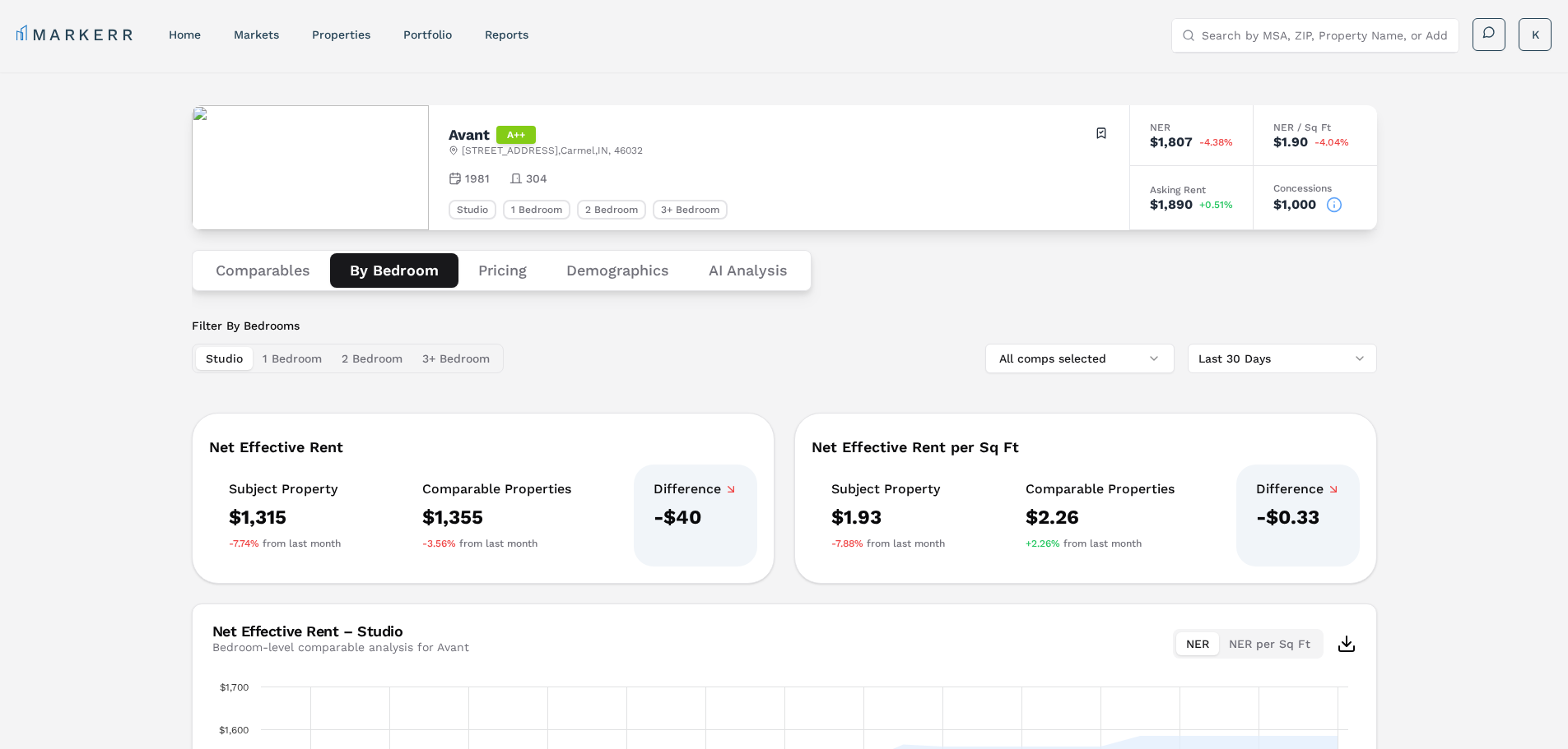
click at [297, 361] on button "1 Bedroom" at bounding box center [292, 358] width 79 height 23
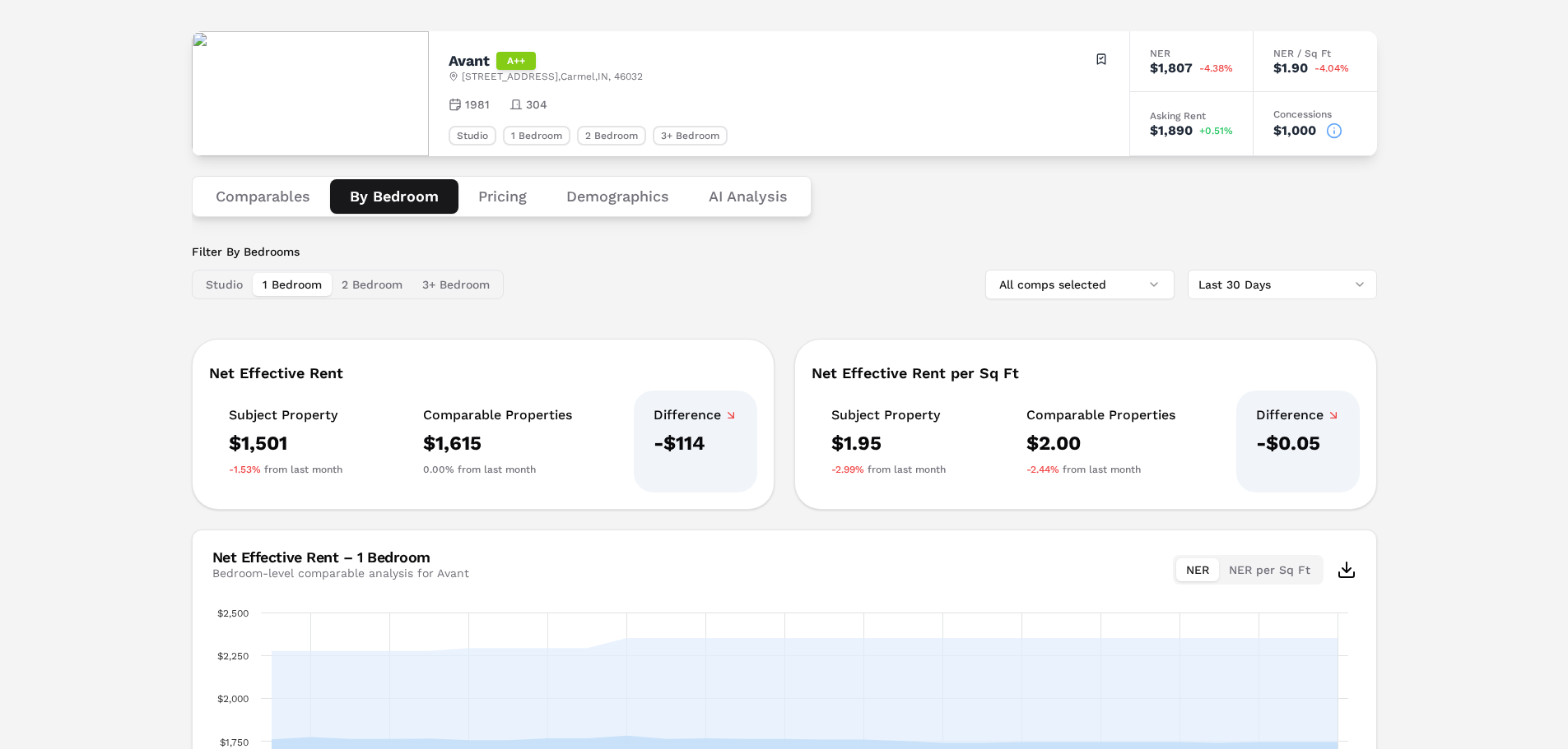
scroll to position [164, 0]
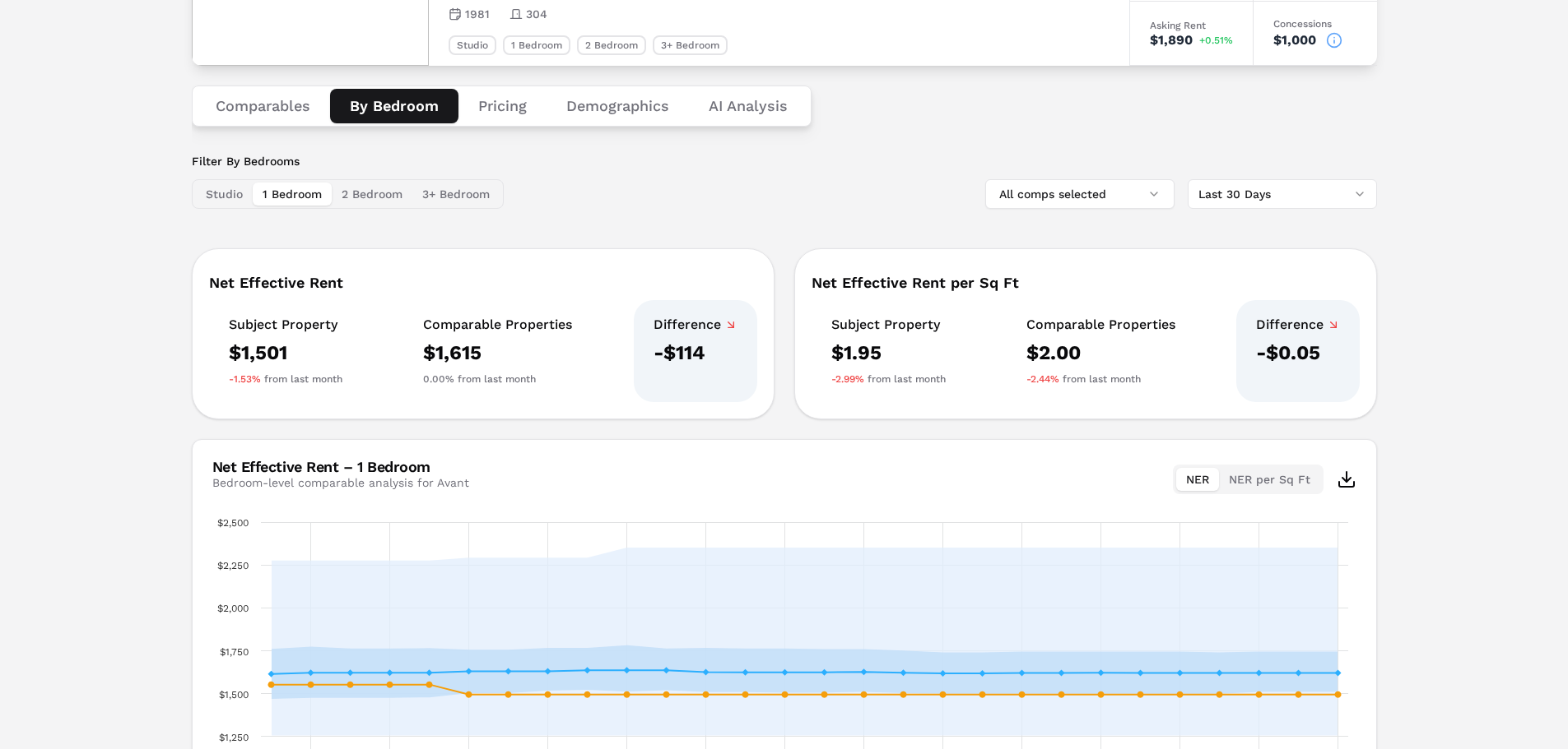
click at [225, 187] on button "Studio" at bounding box center [224, 194] width 57 height 23
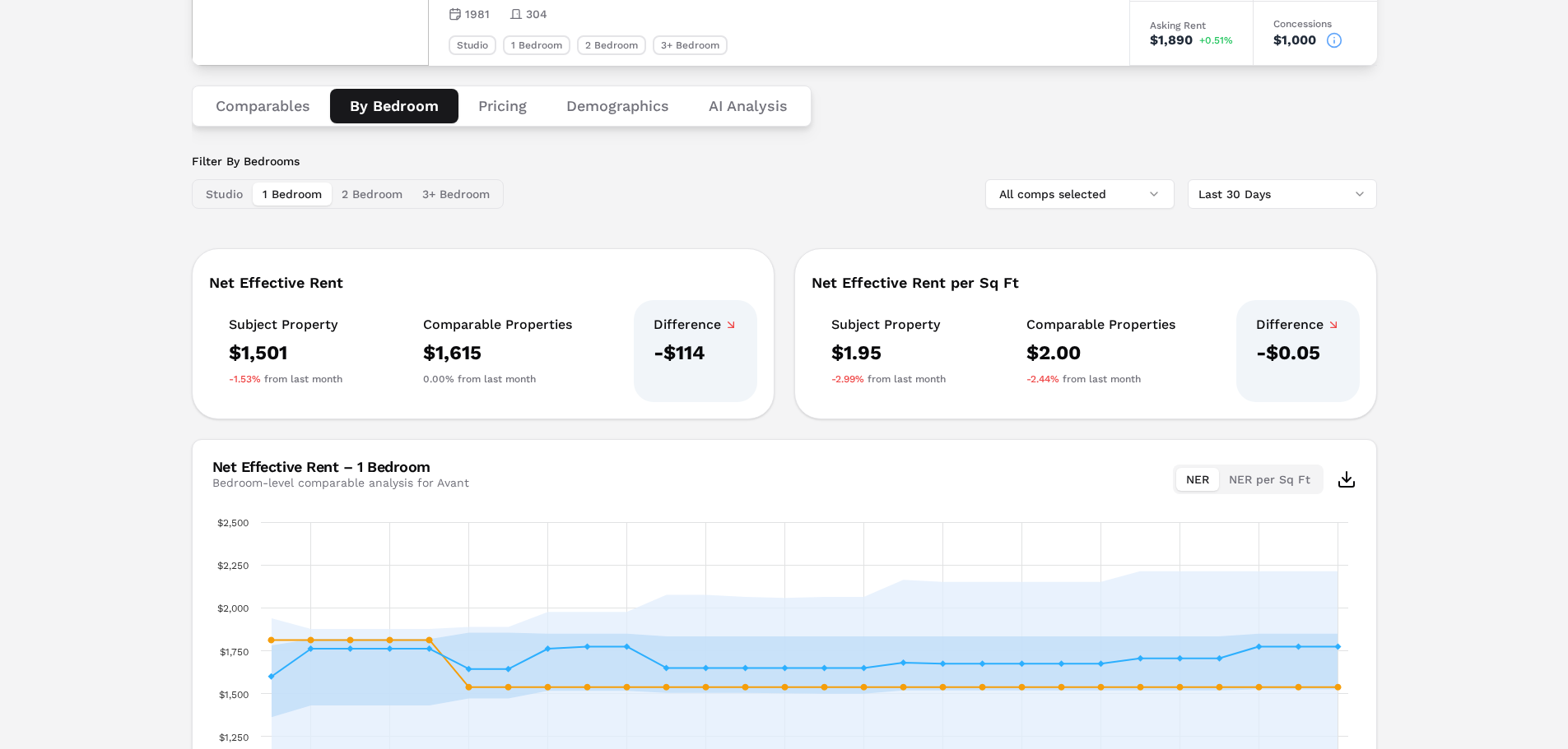
click at [298, 194] on button "1 Bedroom" at bounding box center [292, 194] width 79 height 23
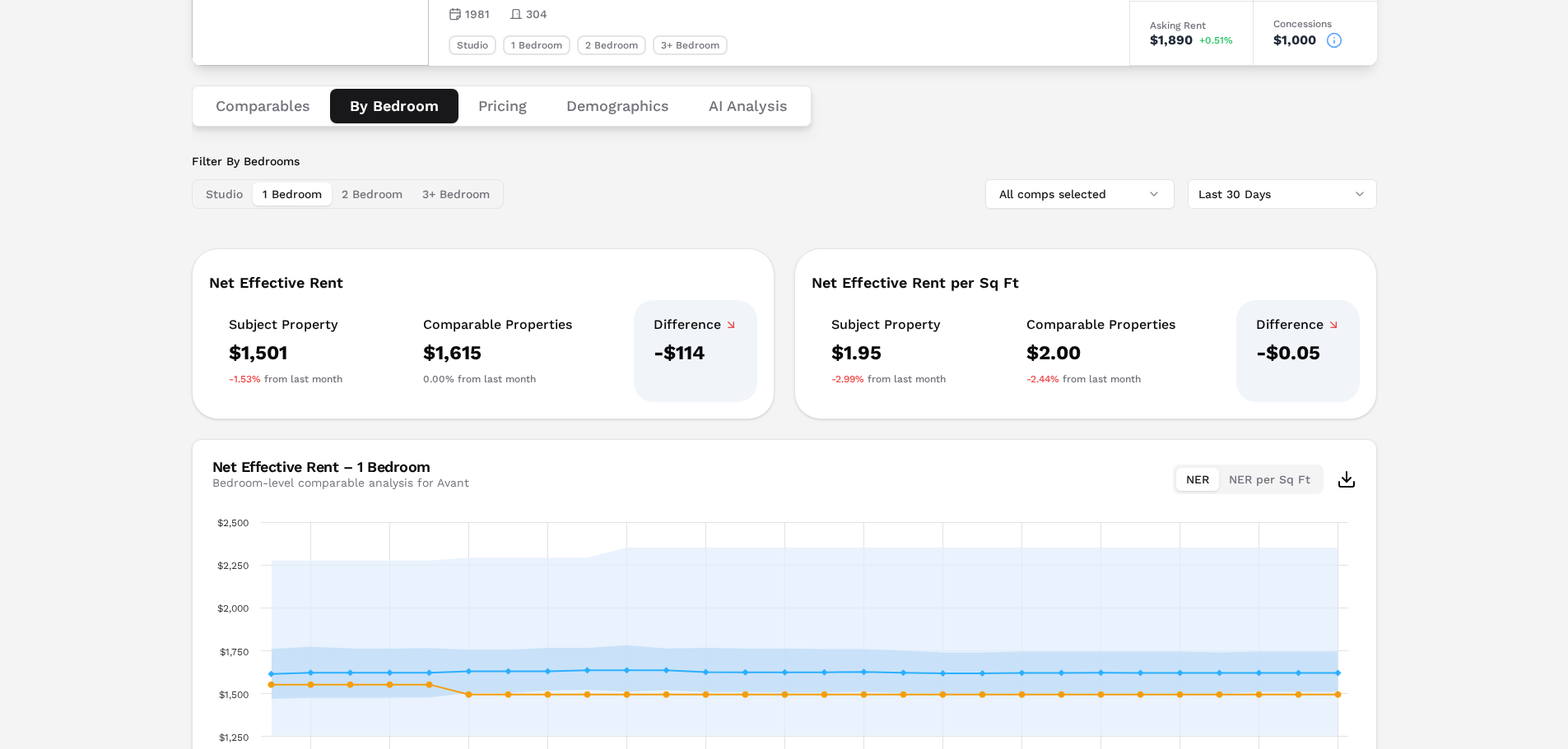
click at [384, 185] on button "2 Bedroom" at bounding box center [371, 194] width 80 height 23
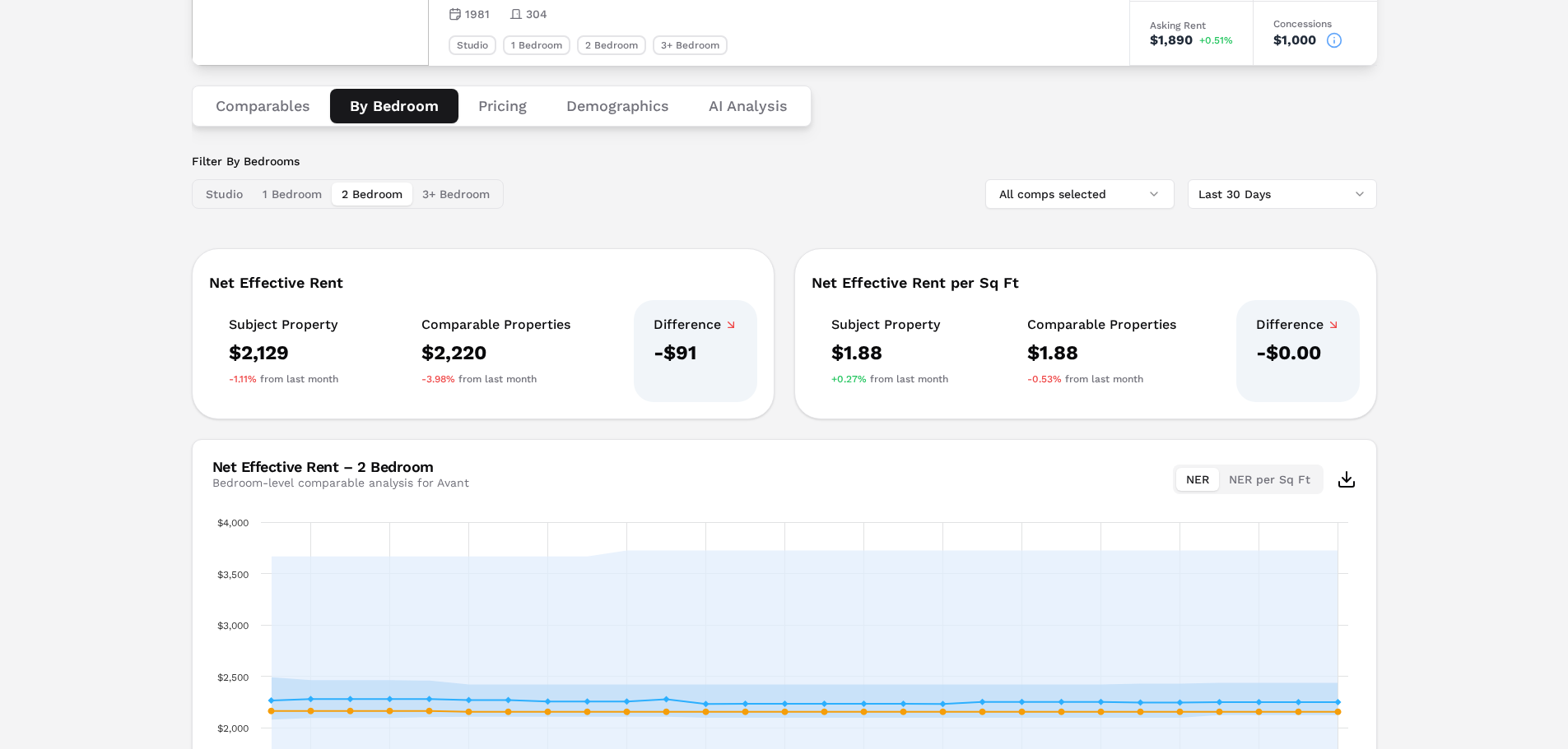
click at [448, 193] on button "3+ Bedroom" at bounding box center [455, 194] width 87 height 23
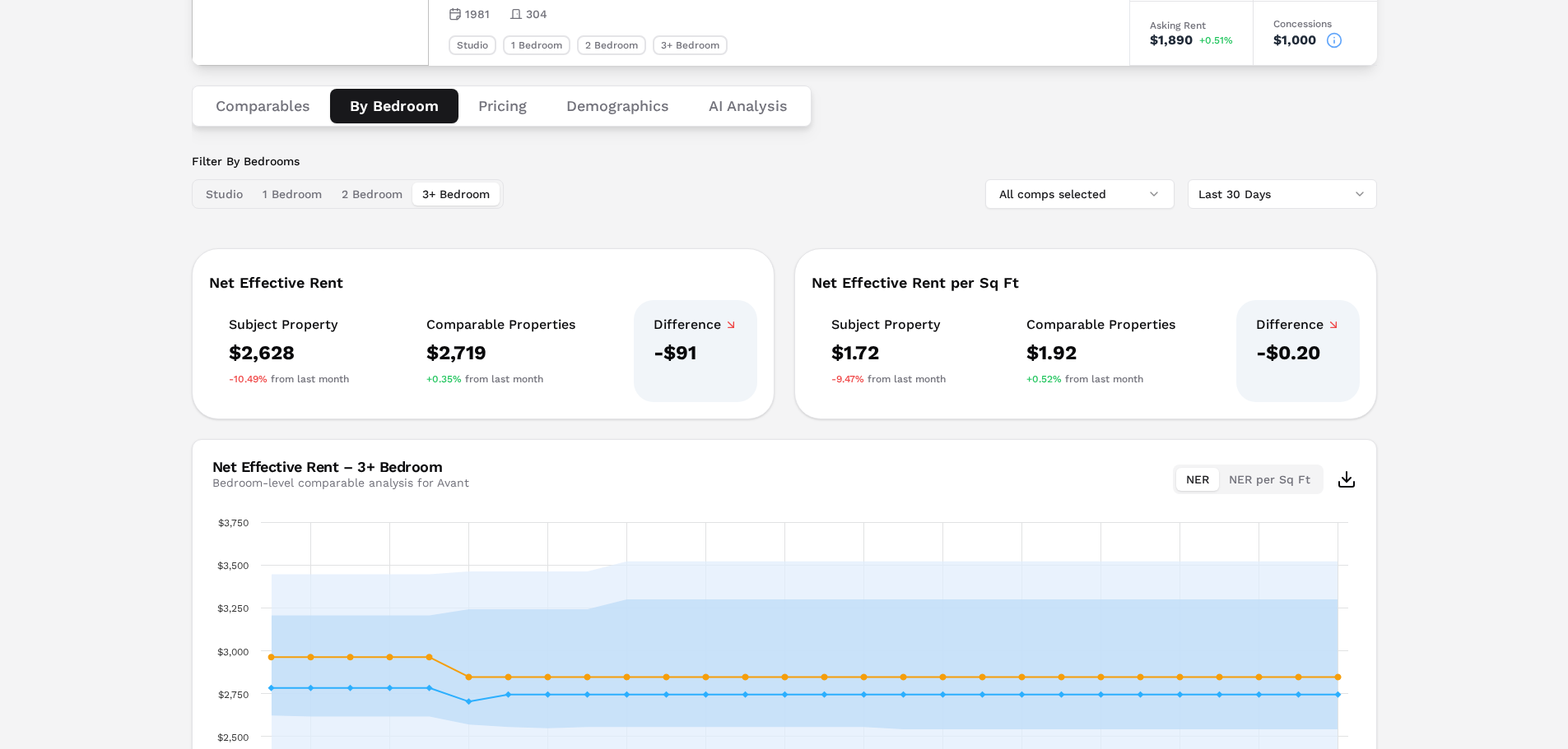
click at [289, 192] on button "1 Bedroom" at bounding box center [292, 194] width 79 height 23
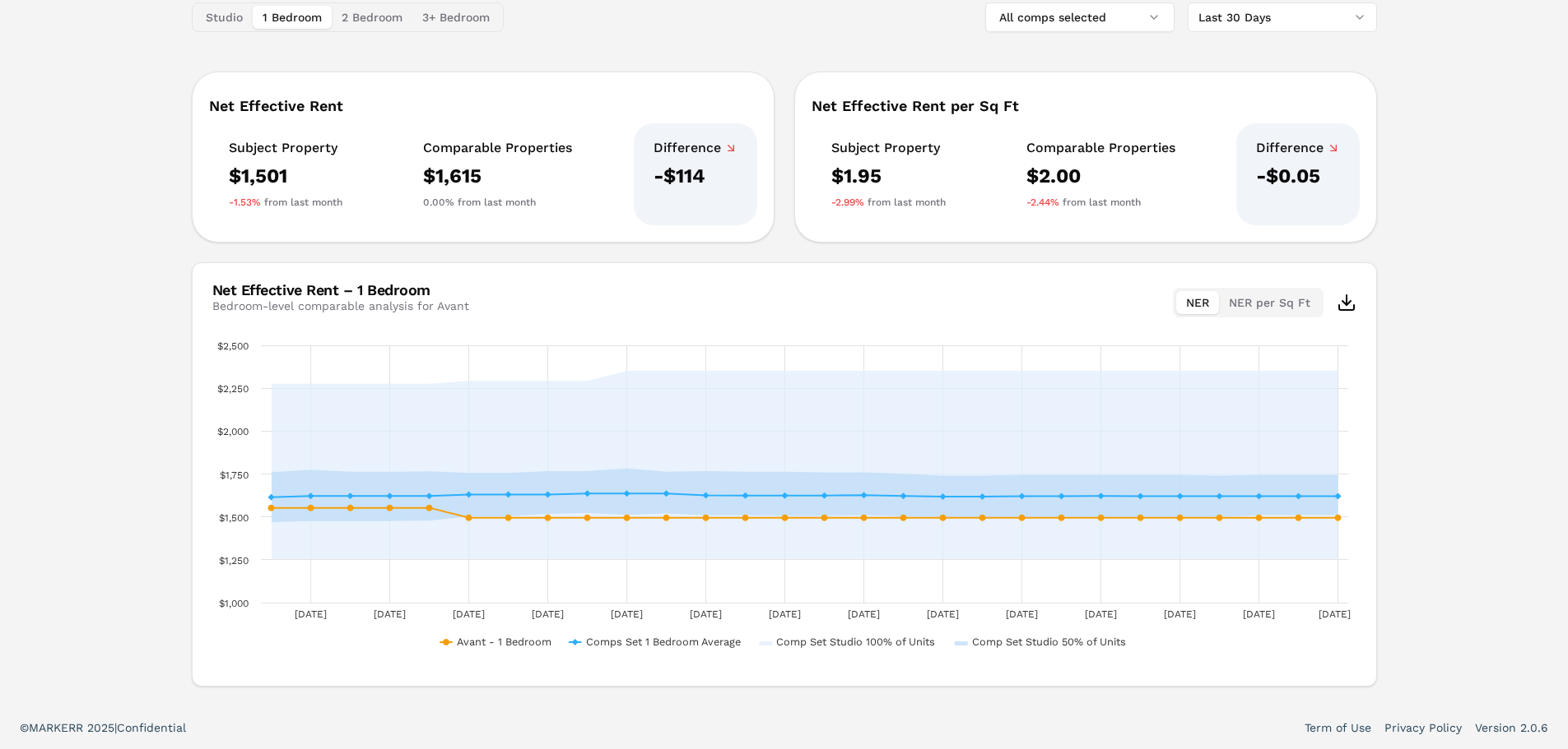
scroll to position [94, 0]
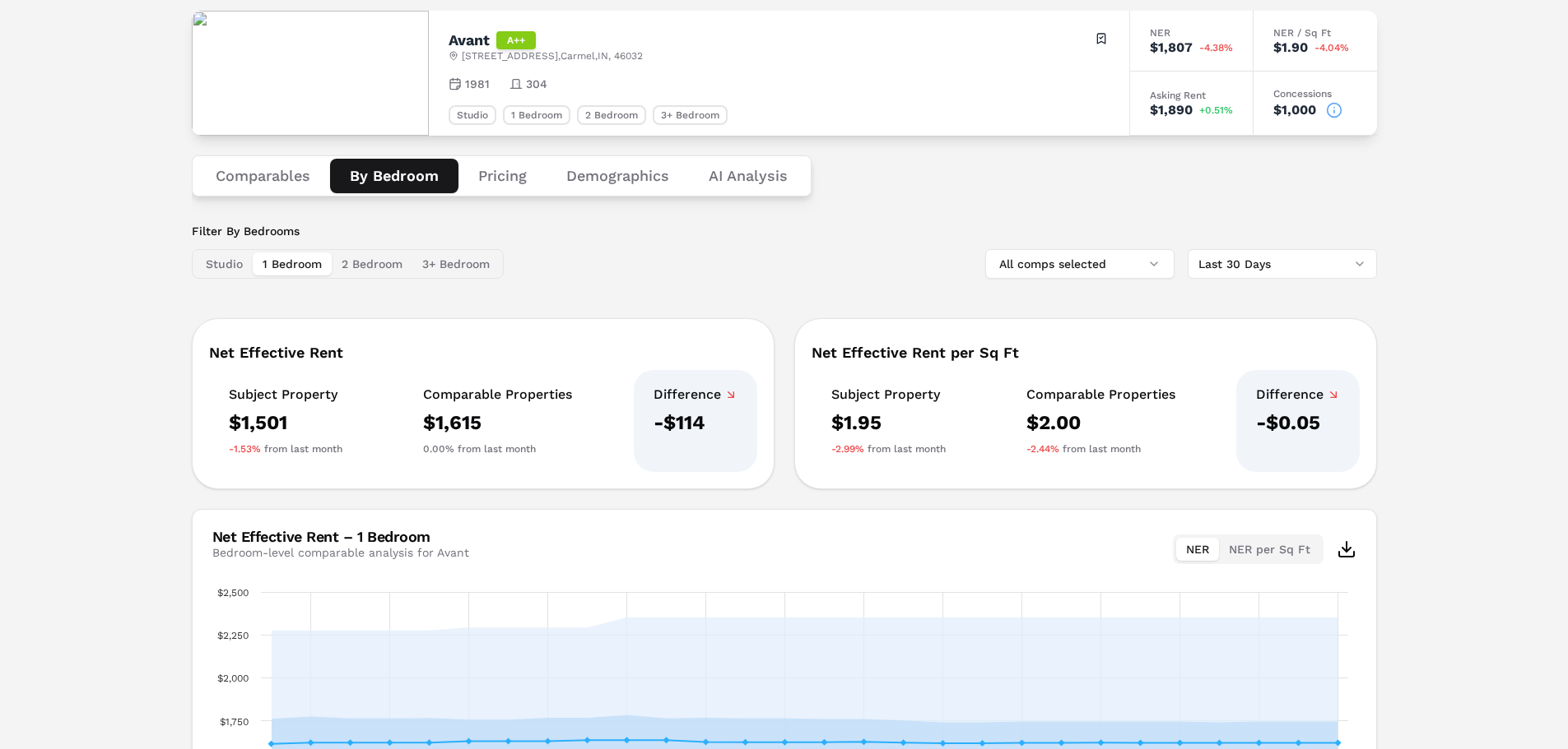
click at [504, 175] on button "Pricing" at bounding box center [502, 175] width 88 height 35
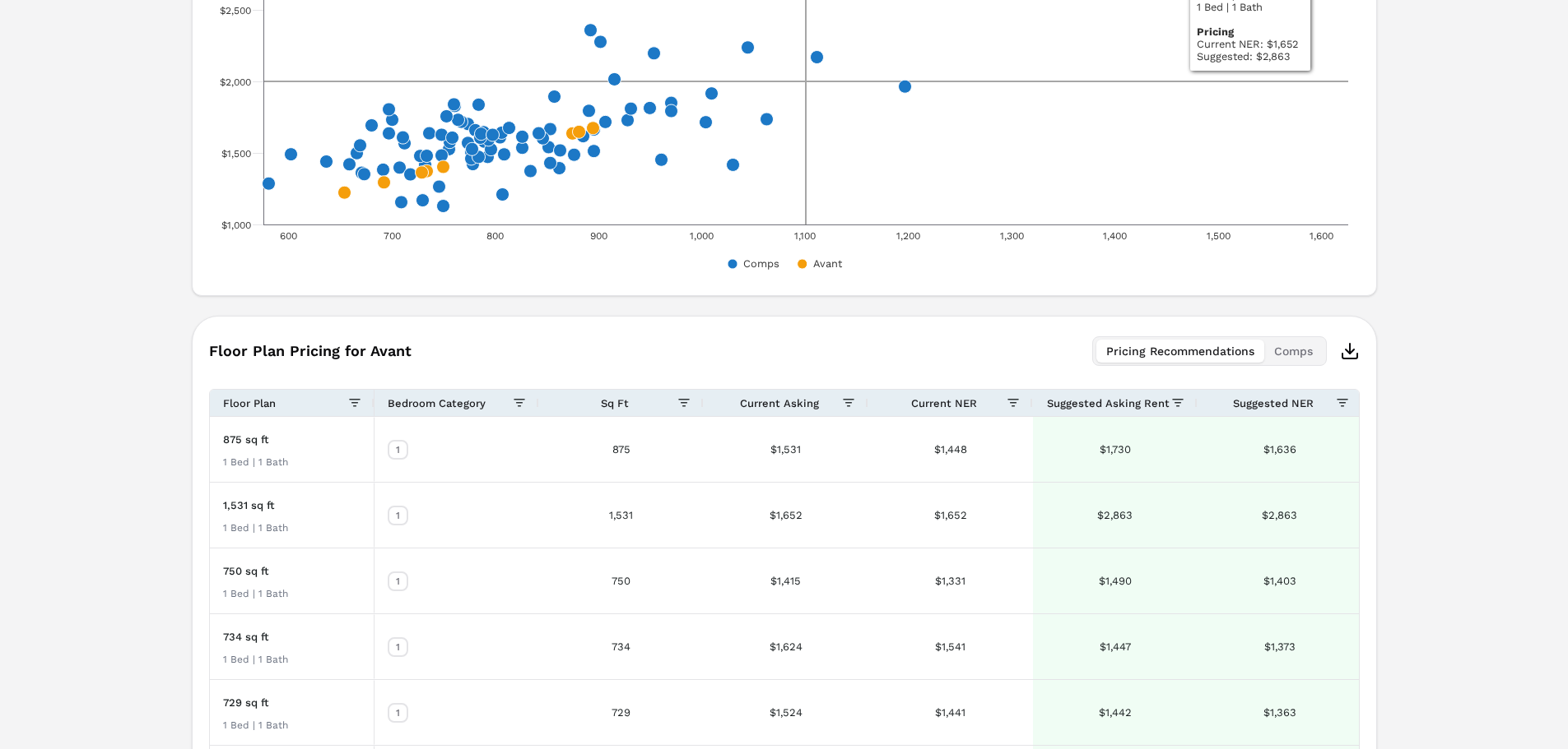
scroll to position [835, 0]
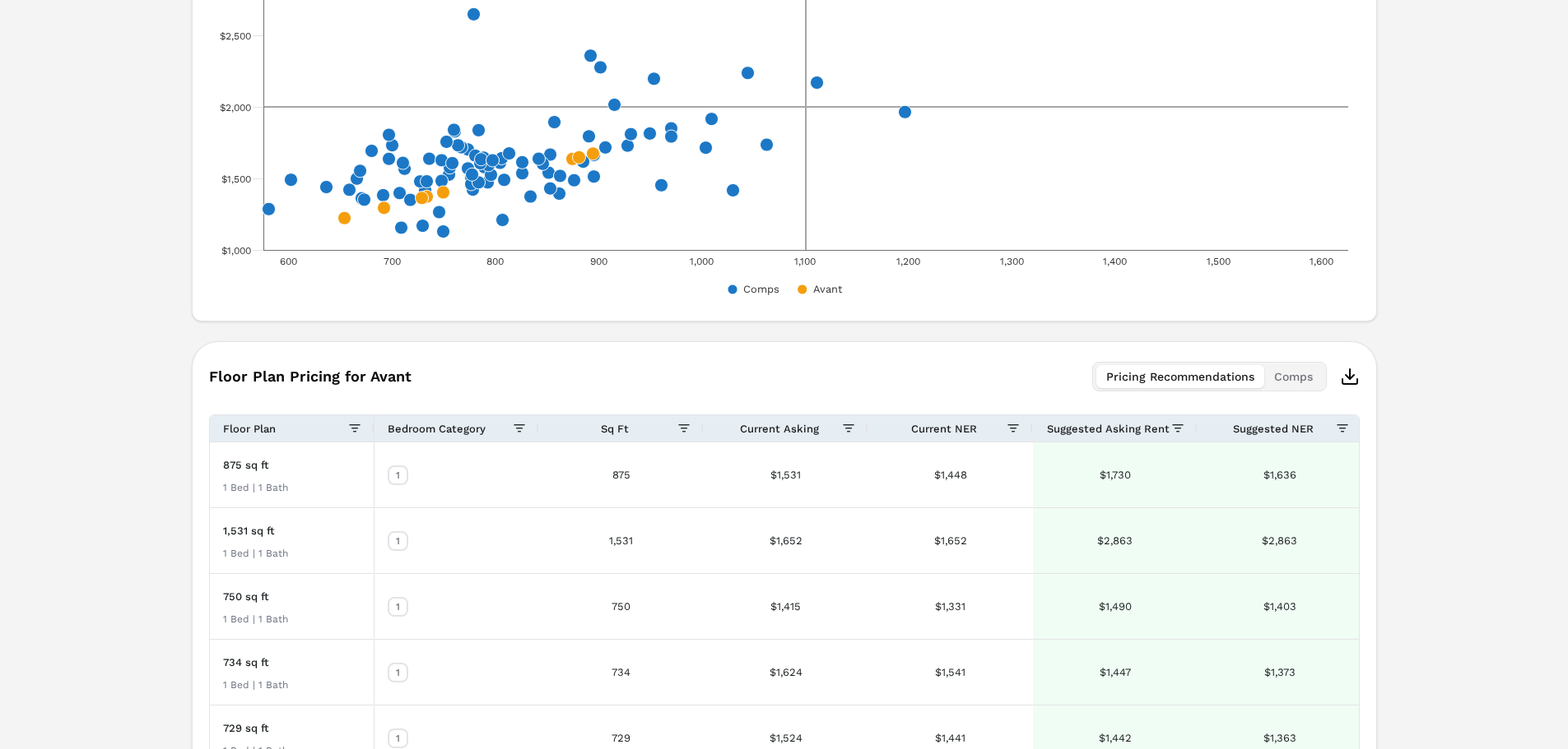
click at [1166, 379] on button "Pricing Recommendations" at bounding box center [1180, 376] width 168 height 23
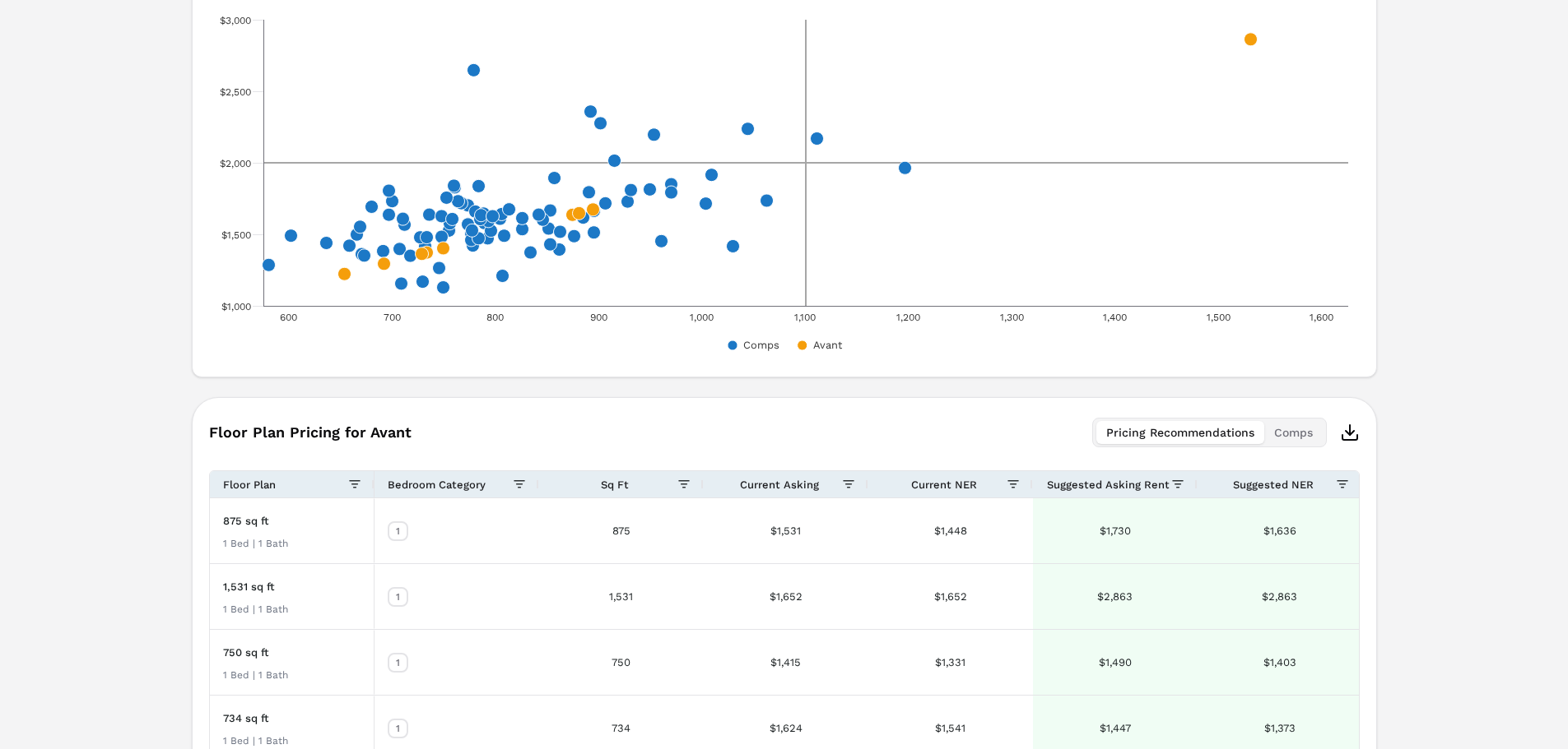
scroll to position [368, 0]
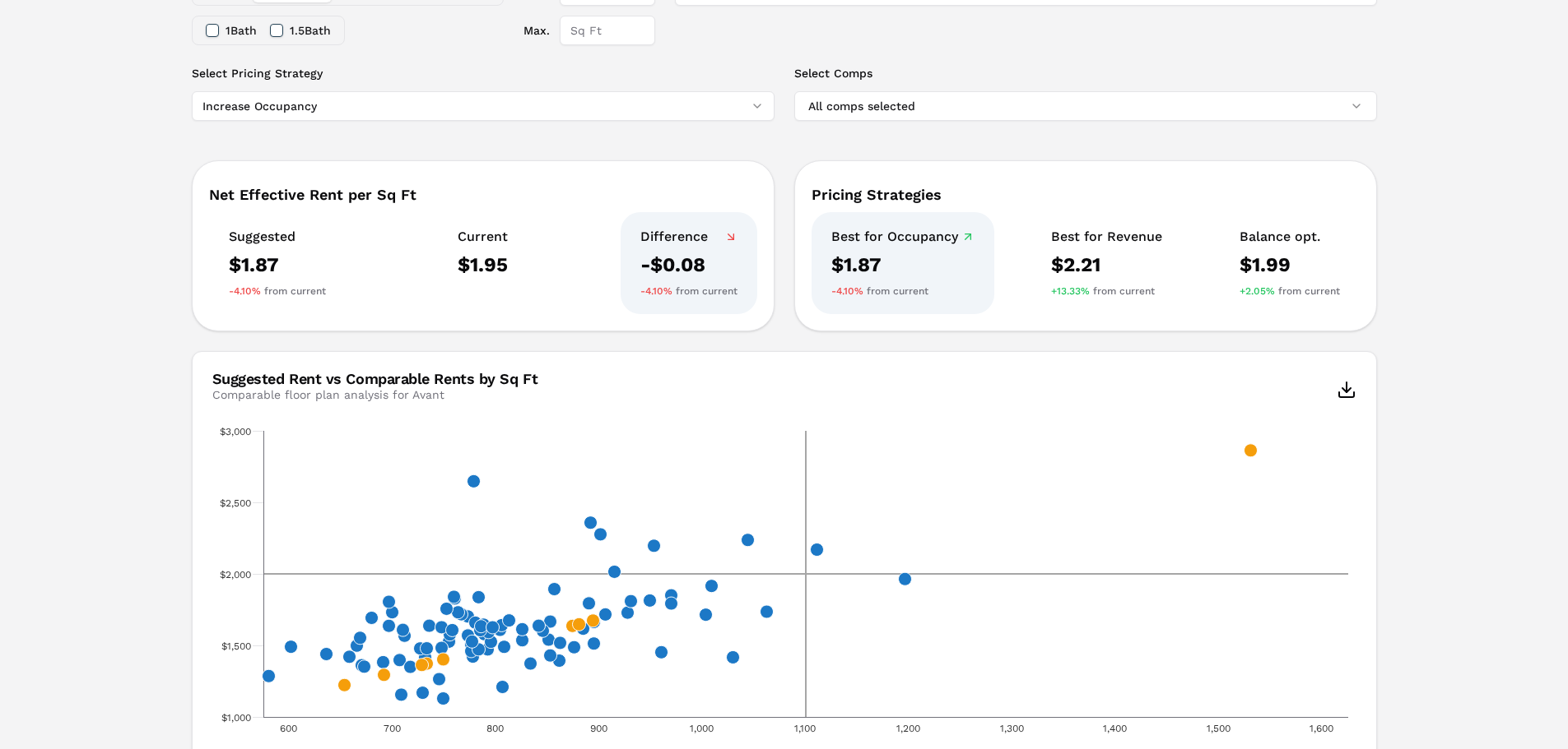
click at [924, 236] on div "Best for Occupancy" at bounding box center [903, 237] width 143 height 17
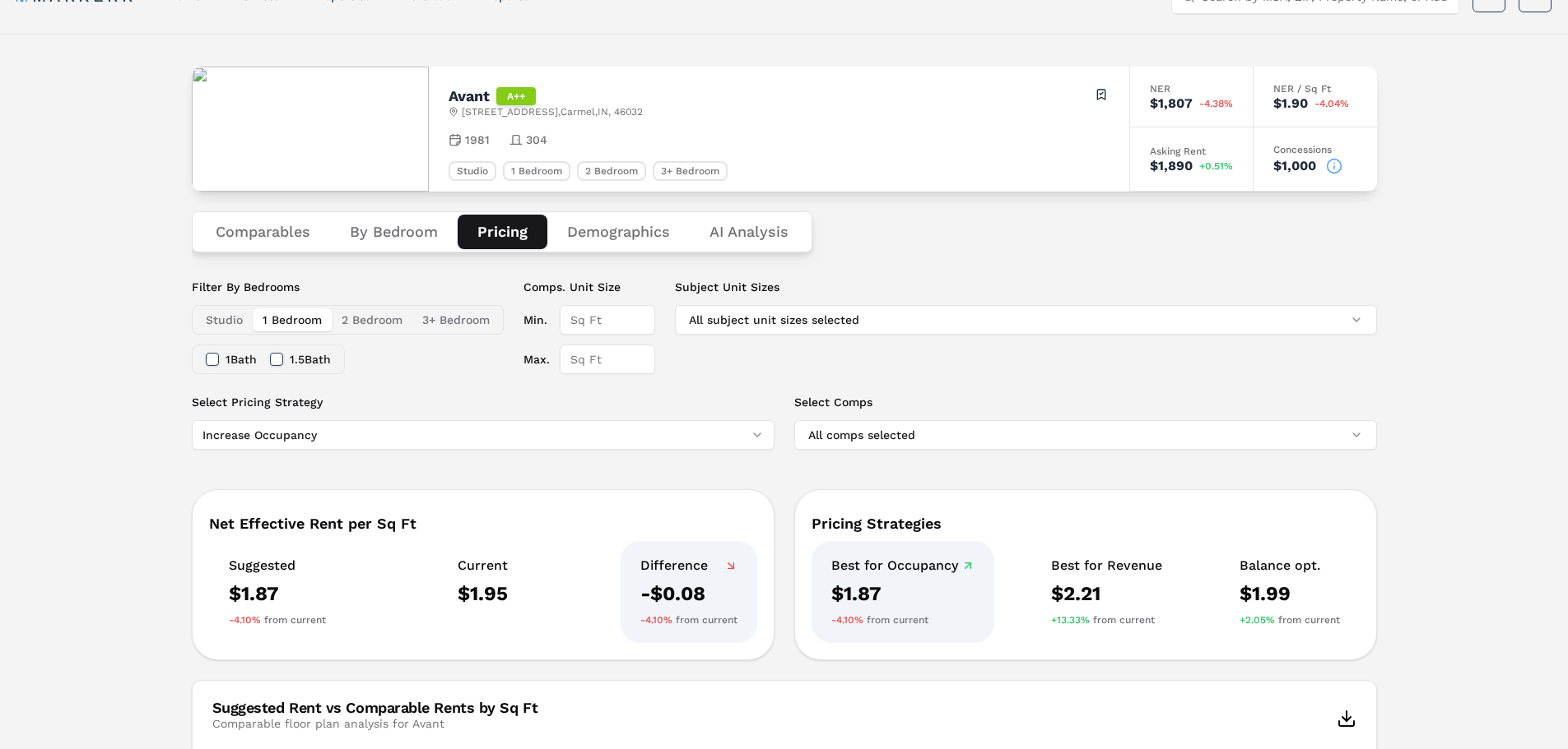
click at [599, 229] on button "Demographics" at bounding box center [618, 231] width 143 height 35
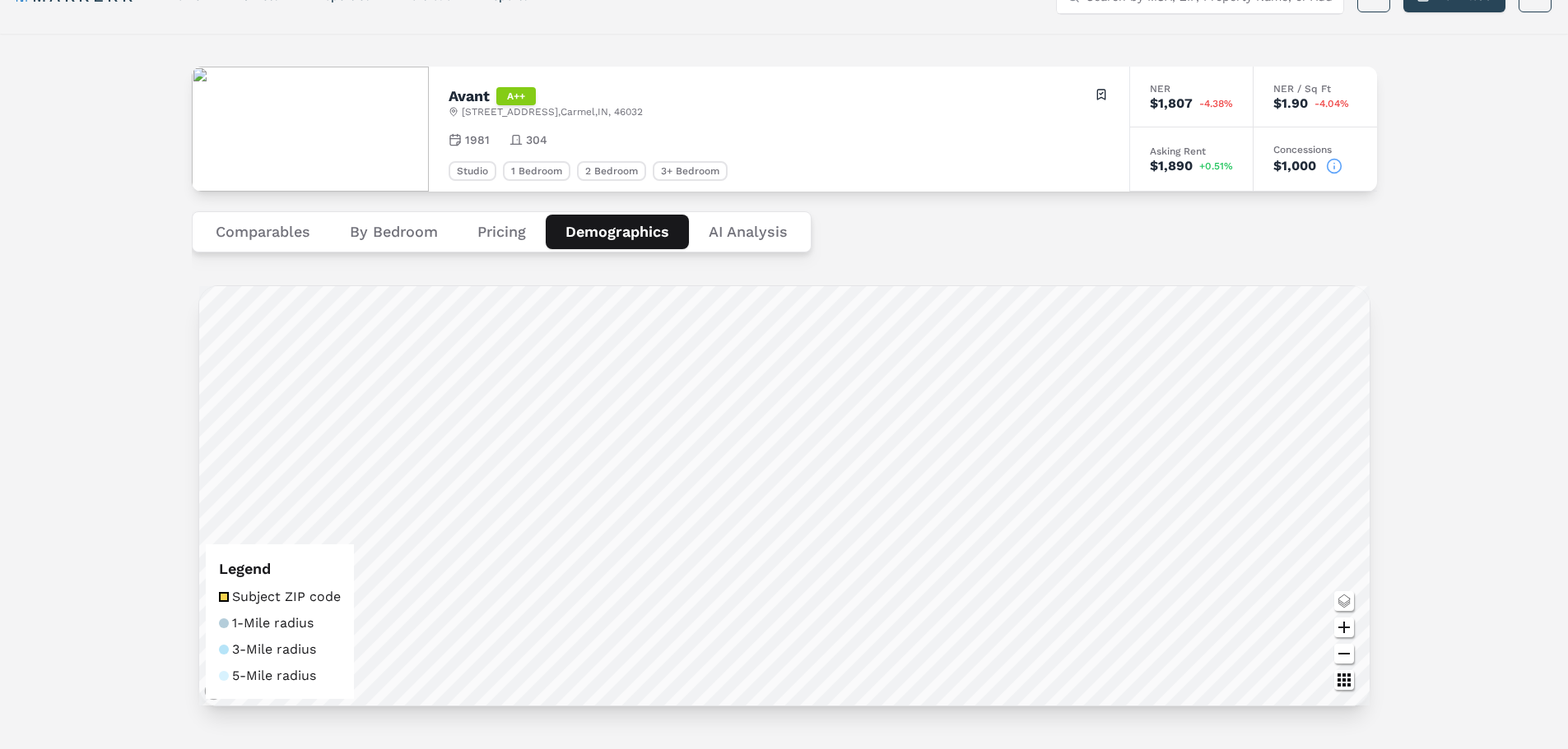
click at [751, 232] on div "Comparables By Bedroom Pricing Demographics AI Analysis" at bounding box center [784, 231] width 1185 height 80
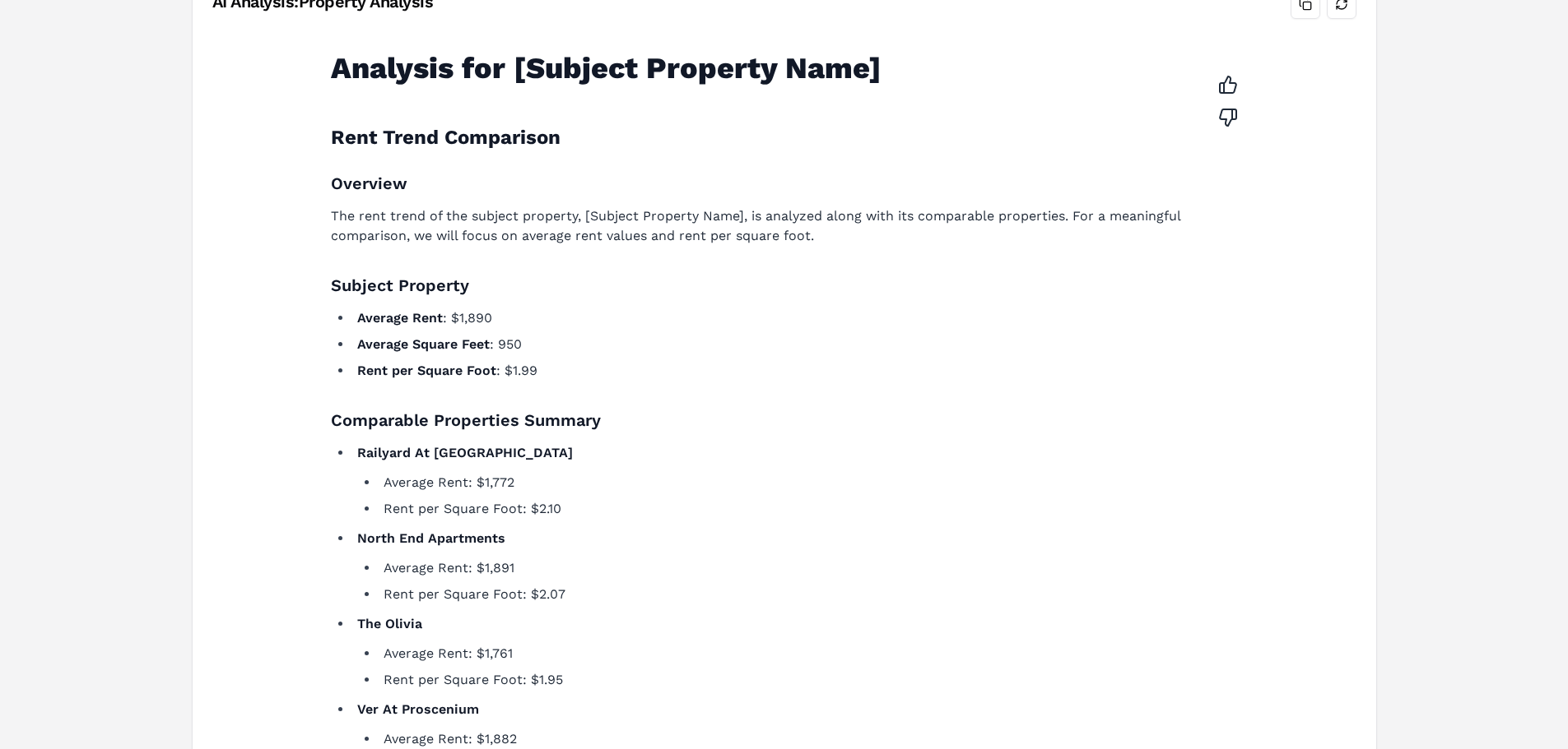
scroll to position [115, 0]
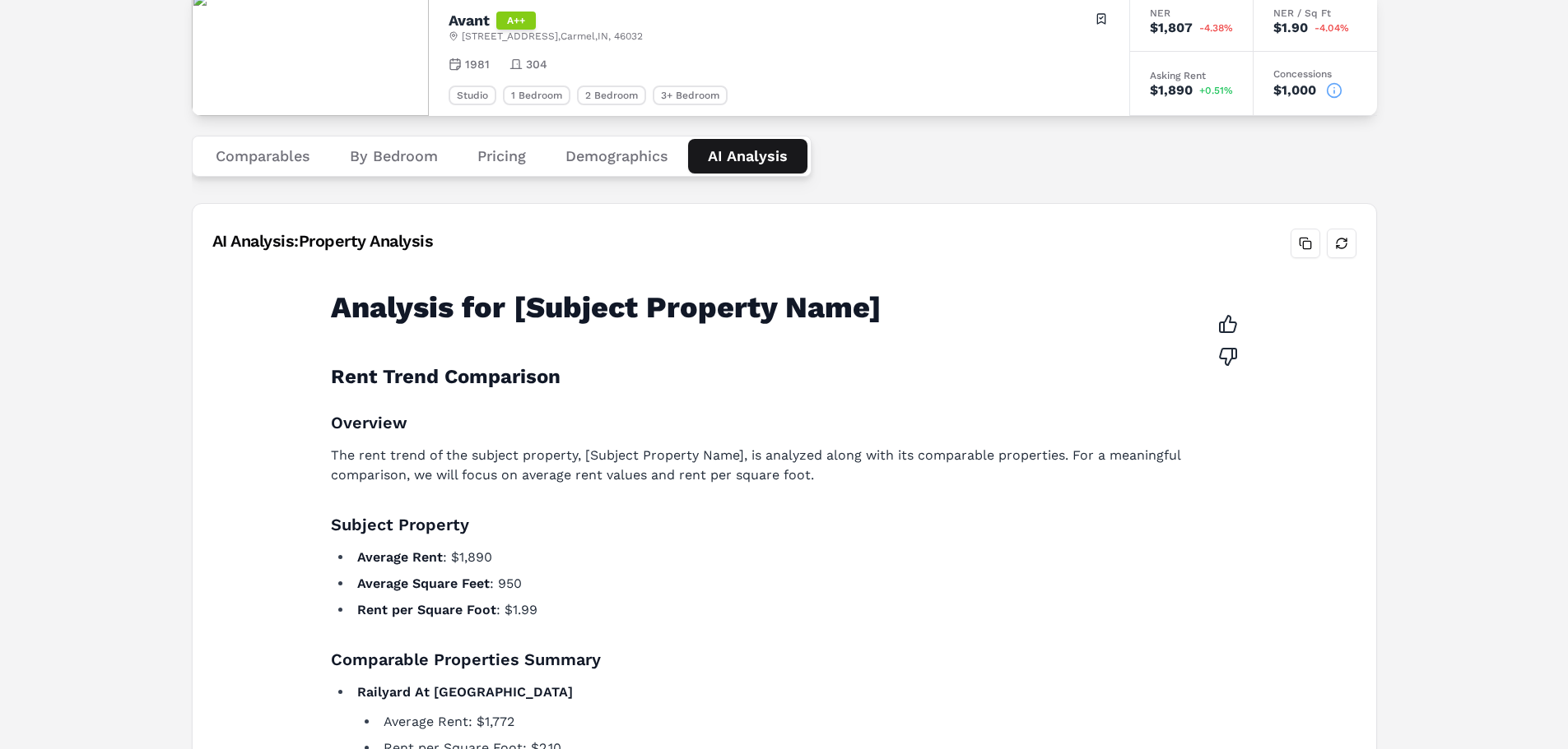
click at [524, 298] on h1 "Analysis for [Subject Property Name]" at bounding box center [774, 307] width 888 height 33
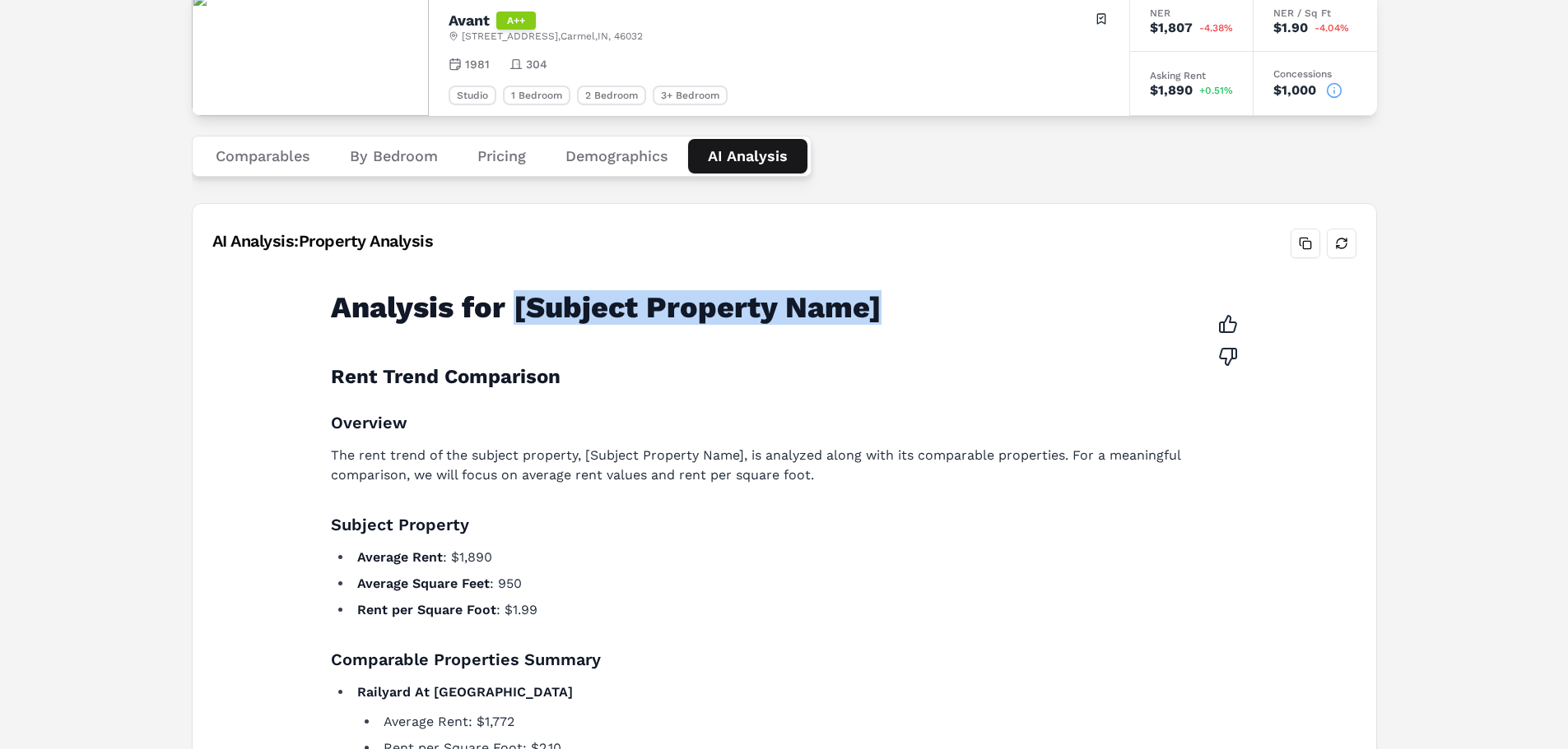
drag, startPoint x: 509, startPoint y: 311, endPoint x: 879, endPoint y: 306, distance: 370.0
click at [879, 306] on h1 "Analysis for [Subject Property Name]" at bounding box center [774, 307] width 888 height 33
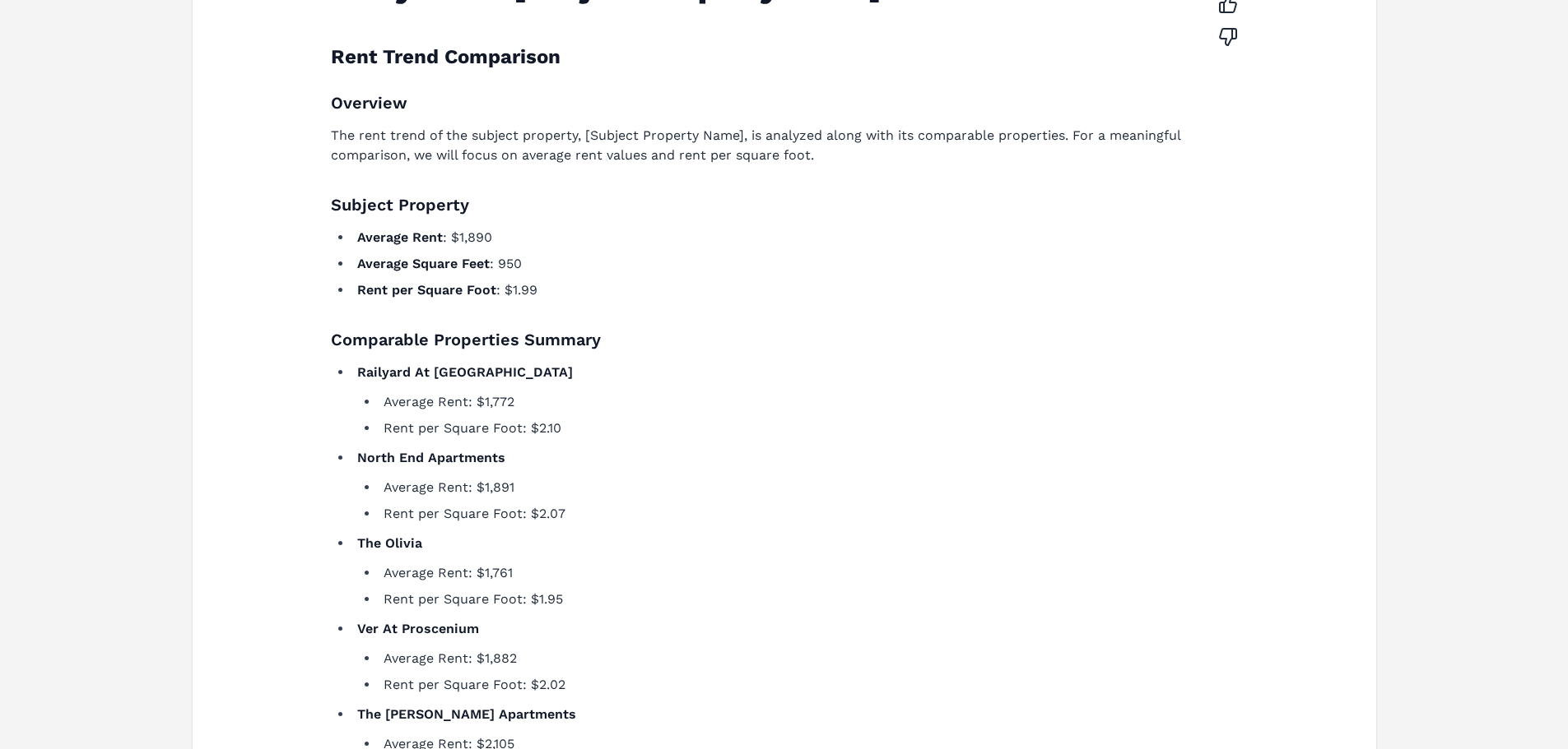
scroll to position [32, 0]
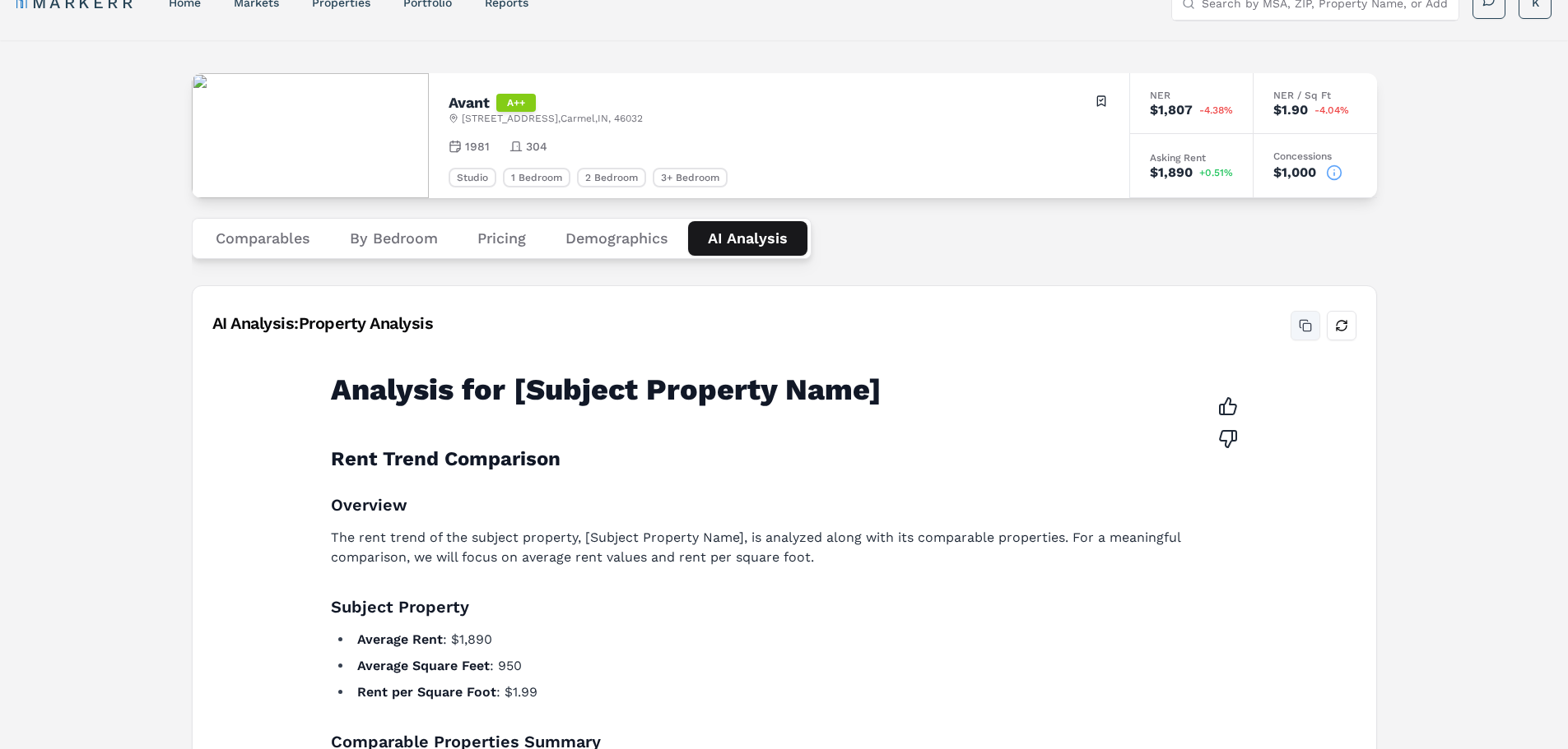
click at [1309, 322] on button "Copy analysis" at bounding box center [1306, 326] width 30 height 30
click at [1305, 321] on button "Copy analysis" at bounding box center [1306, 326] width 30 height 30
click at [1335, 320] on button "Refresh analysis" at bounding box center [1341, 326] width 30 height 30
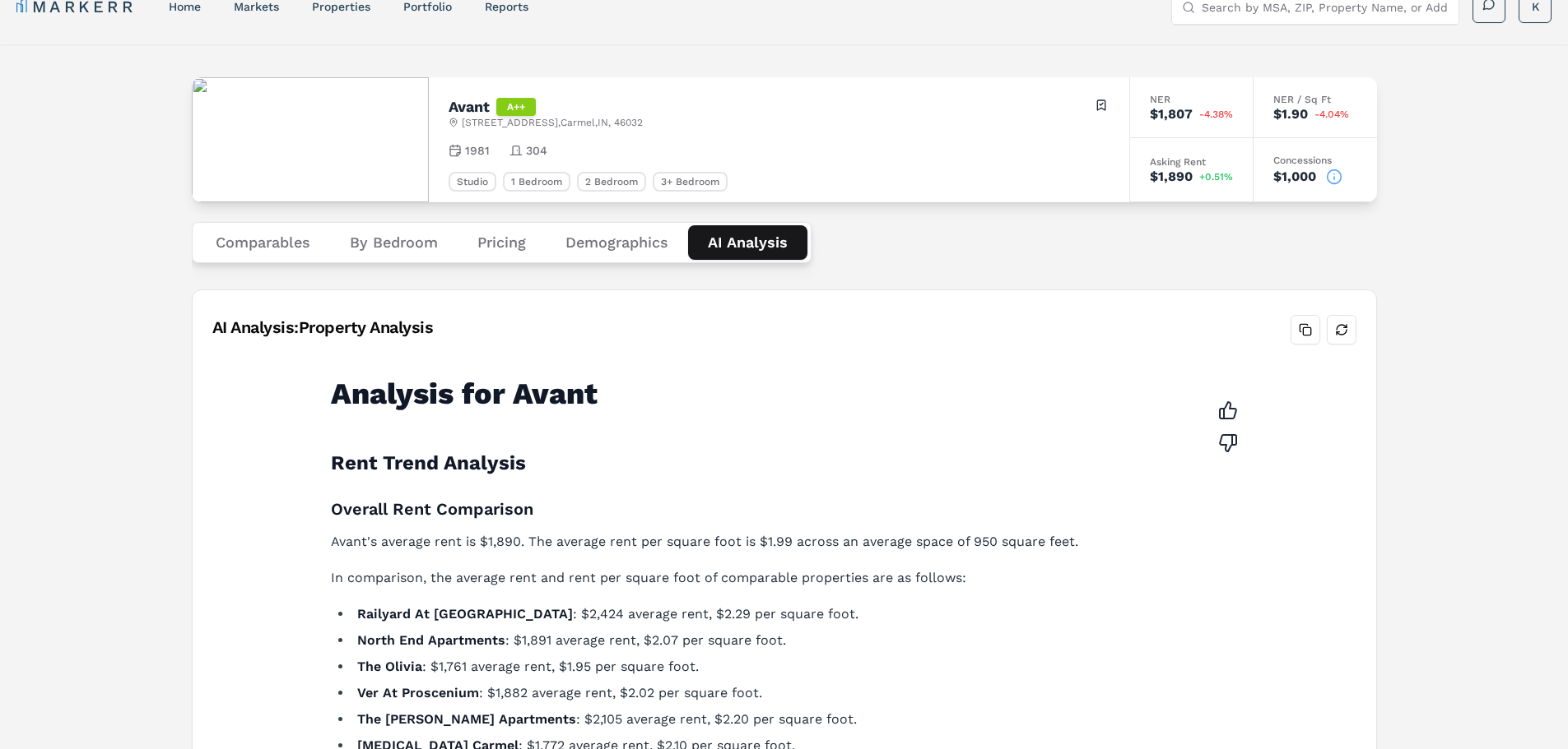
scroll to position [0, 0]
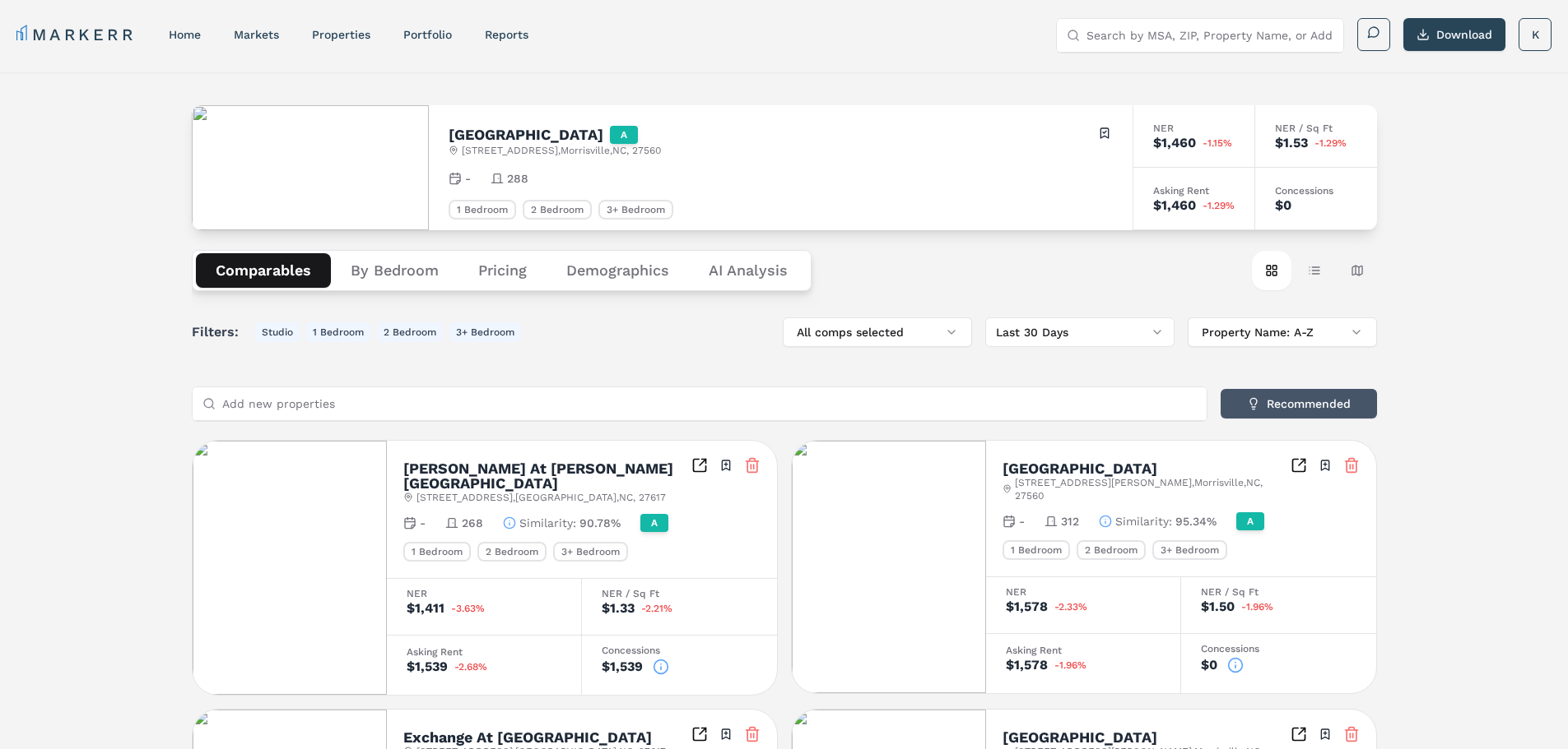
click at [1291, 403] on button "Recommended" at bounding box center [1299, 404] width 157 height 30
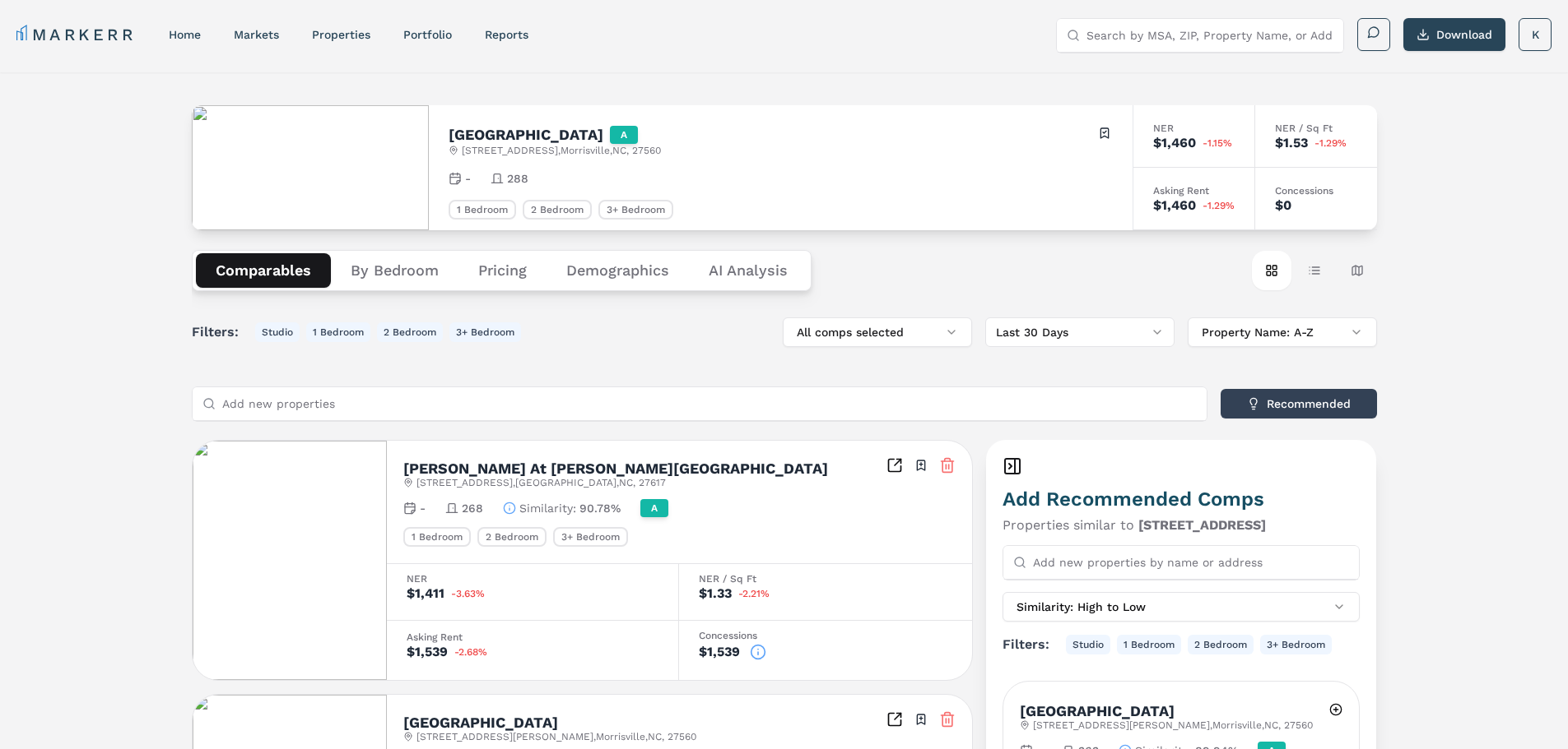
click at [751, 270] on Analysis "AI Analysis" at bounding box center [748, 270] width 119 height 35
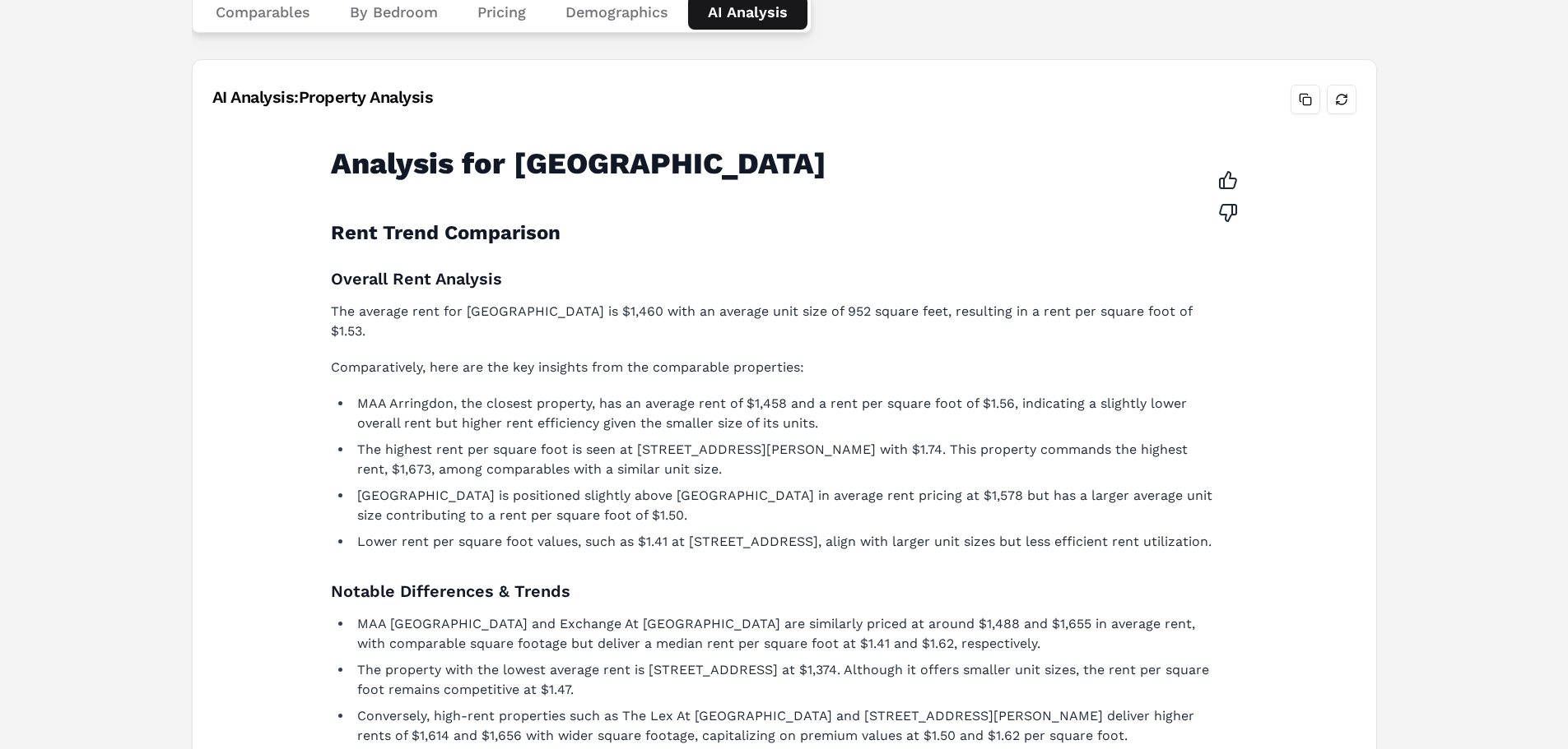
scroll to position [164, 0]
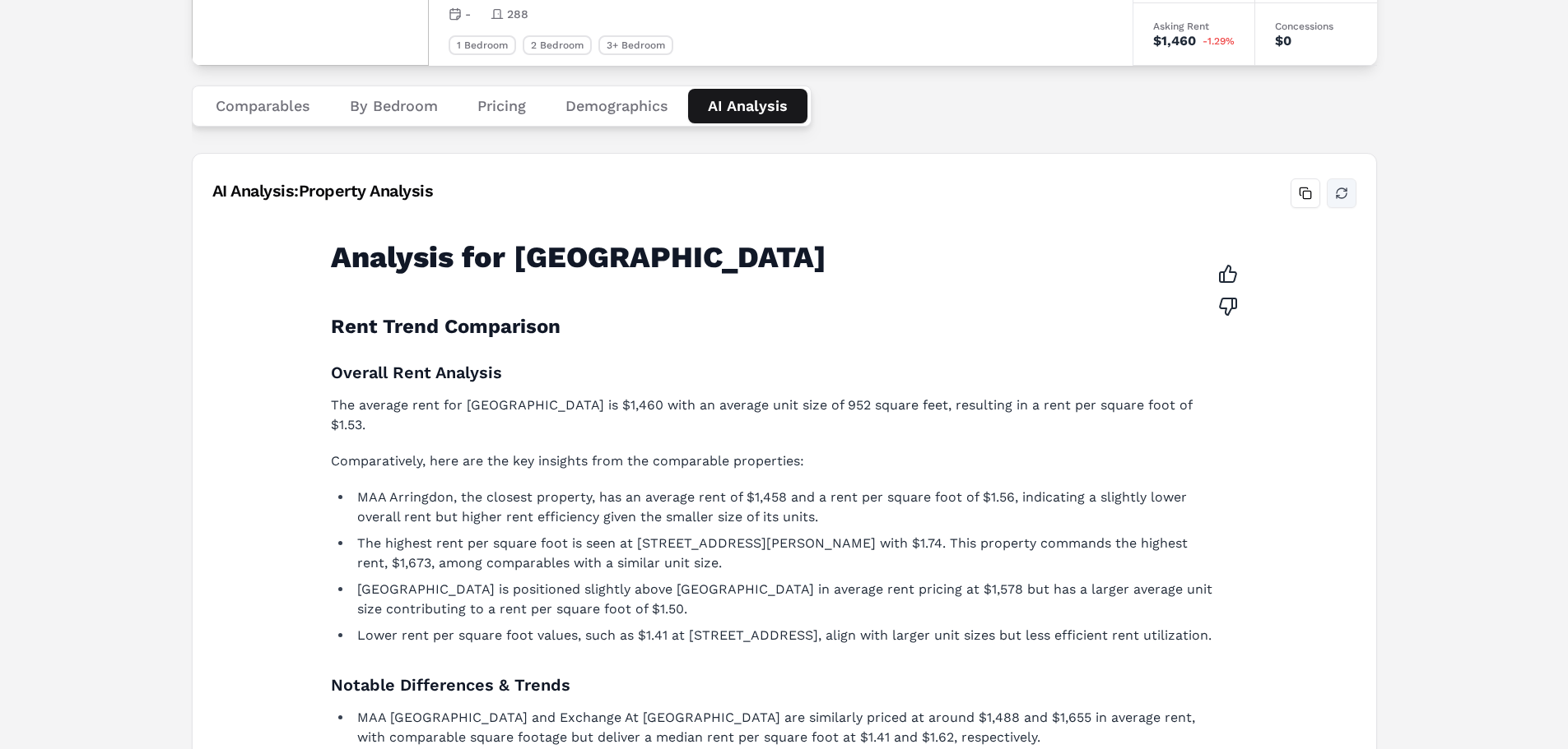
click at [1342, 190] on button "Refresh analysis" at bounding box center [1341, 193] width 30 height 30
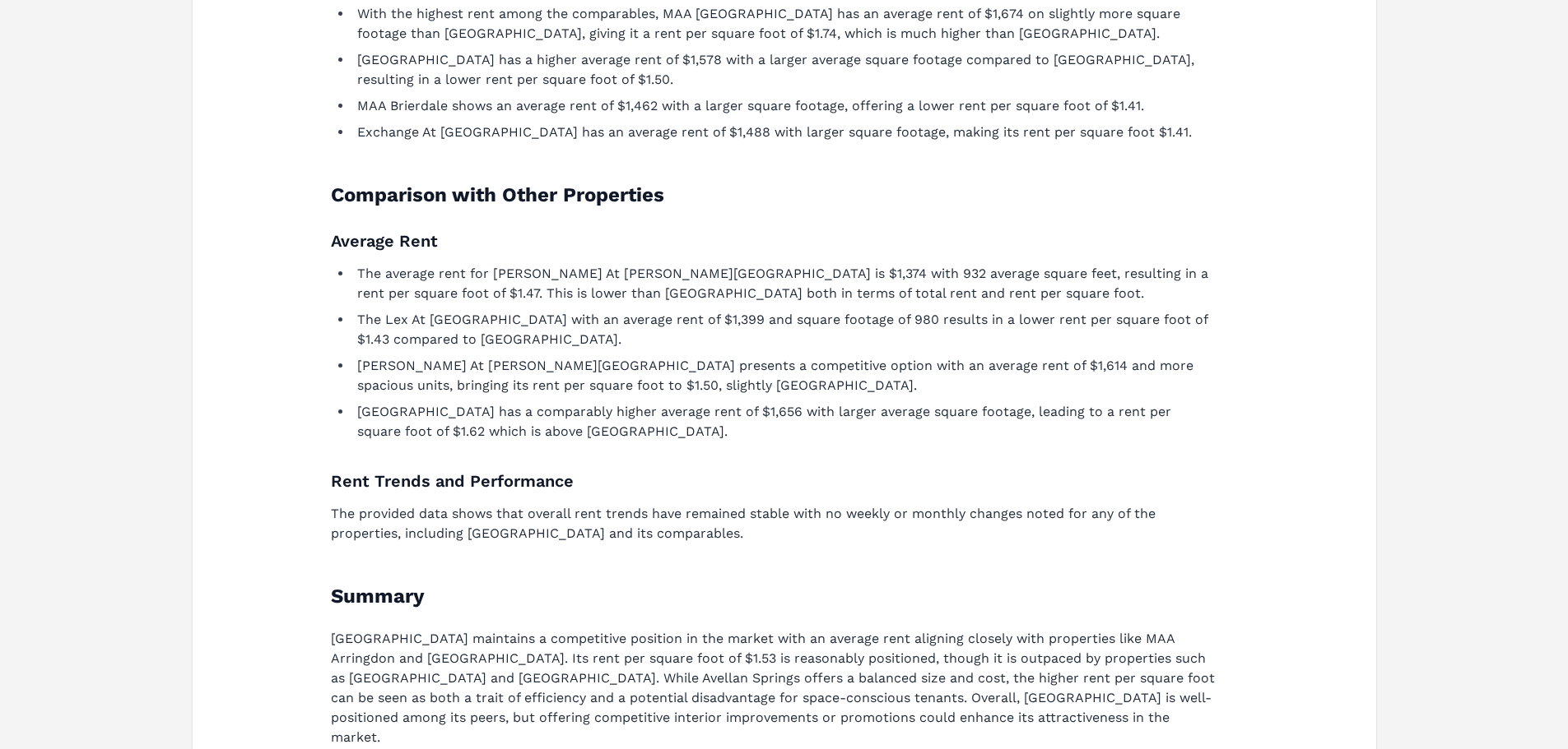
scroll to position [741, 0]
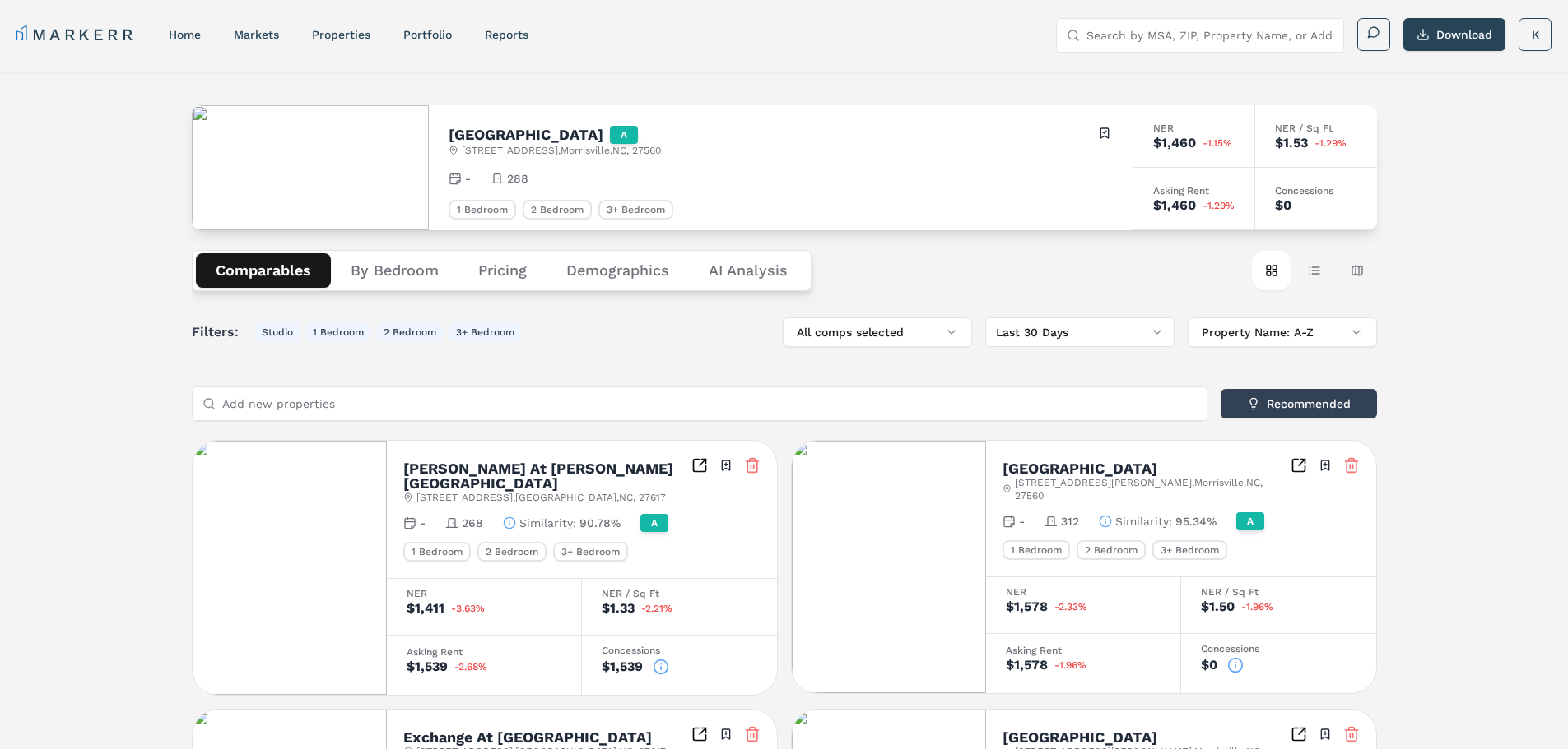
click at [635, 270] on button "Demographics" at bounding box center [617, 270] width 143 height 35
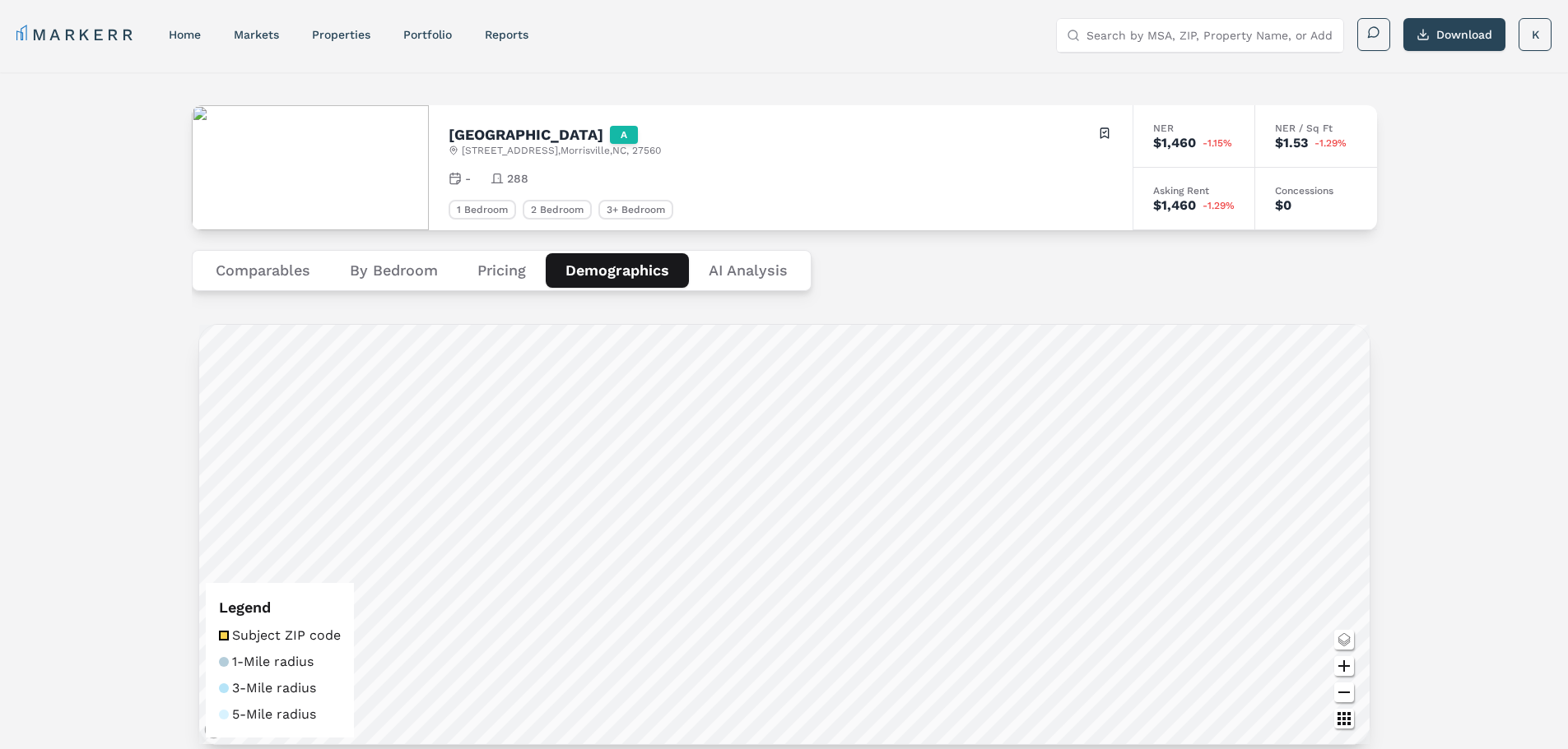
click at [500, 270] on button "Pricing" at bounding box center [501, 270] width 88 height 35
